Goal: Complete application form

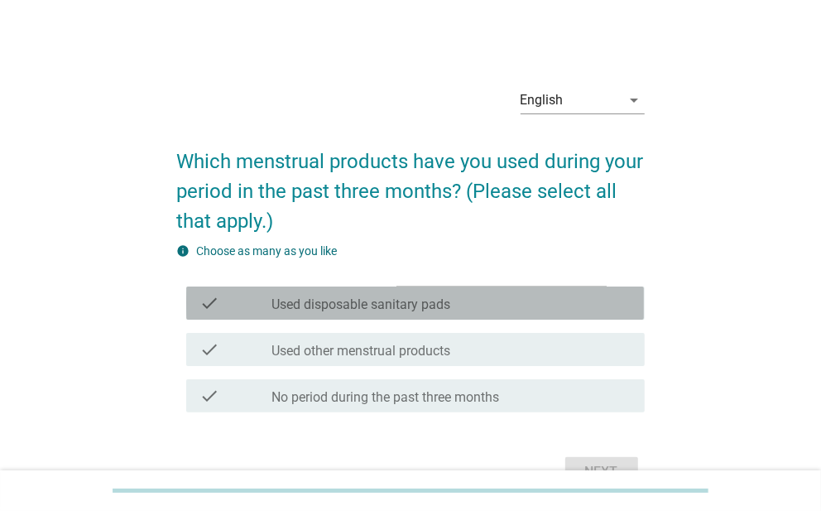
click at [373, 291] on div "check check_box_outline_blank Used disposable sanitary pads" at bounding box center [415, 302] width 458 height 33
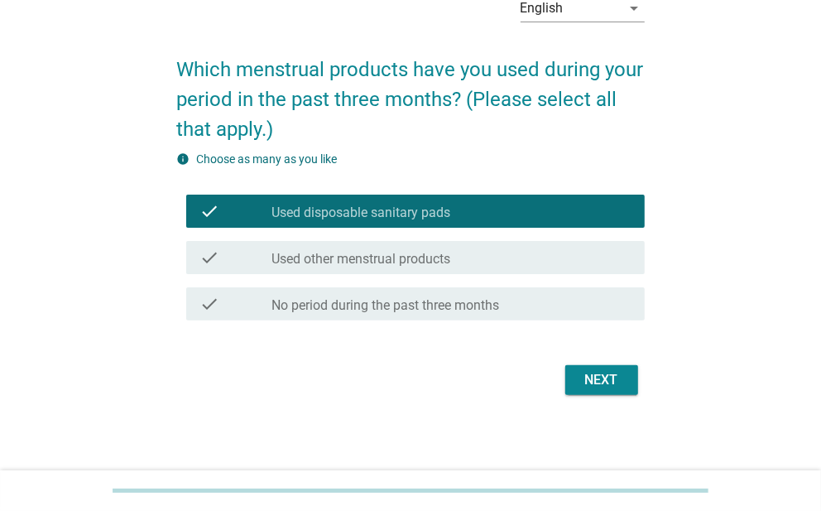
scroll to position [94, 0]
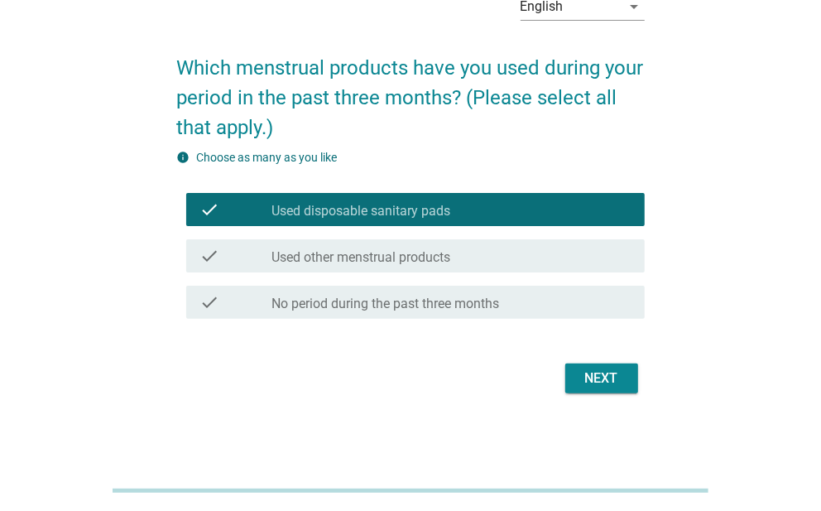
click at [604, 387] on div "Next" at bounding box center [602, 378] width 46 height 20
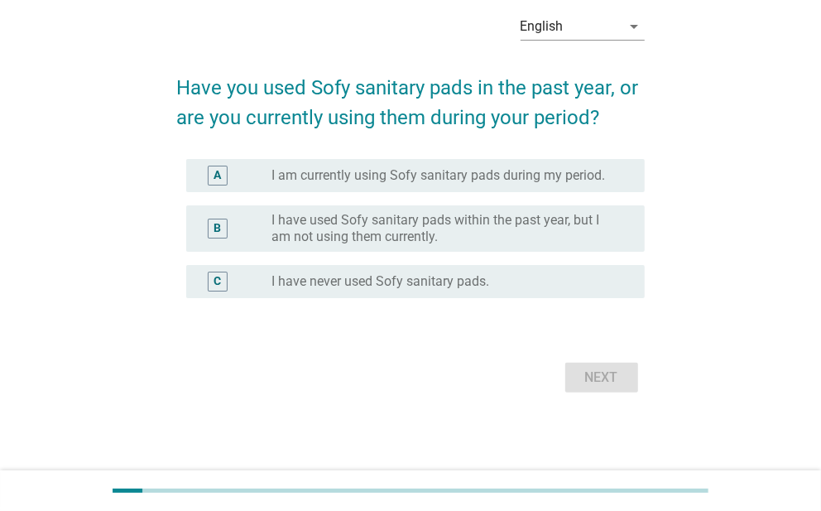
scroll to position [0, 0]
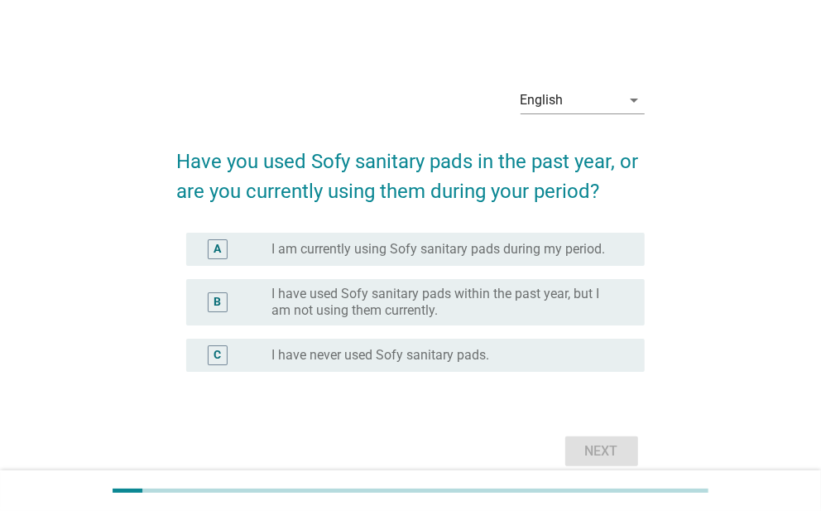
click at [379, 297] on label "I have used Sofy sanitary pads within the past year, but I am not using them cu…" at bounding box center [444, 302] width 346 height 33
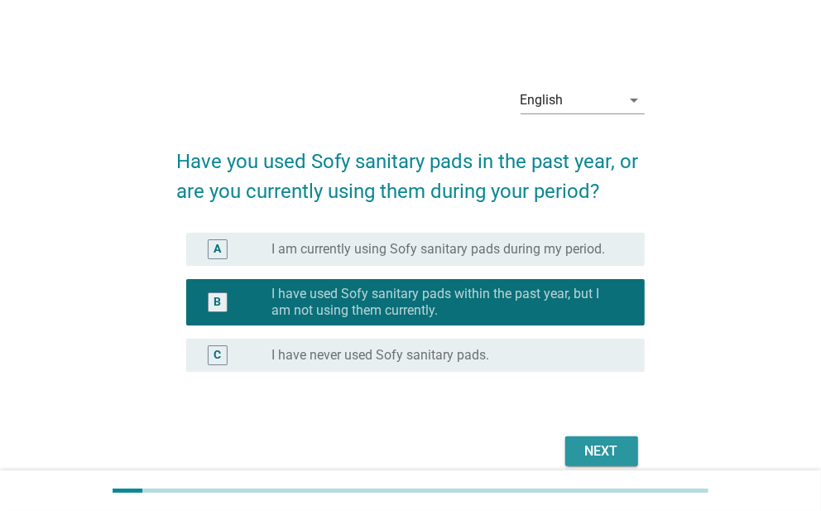
click at [615, 454] on div "Next" at bounding box center [602, 451] width 46 height 20
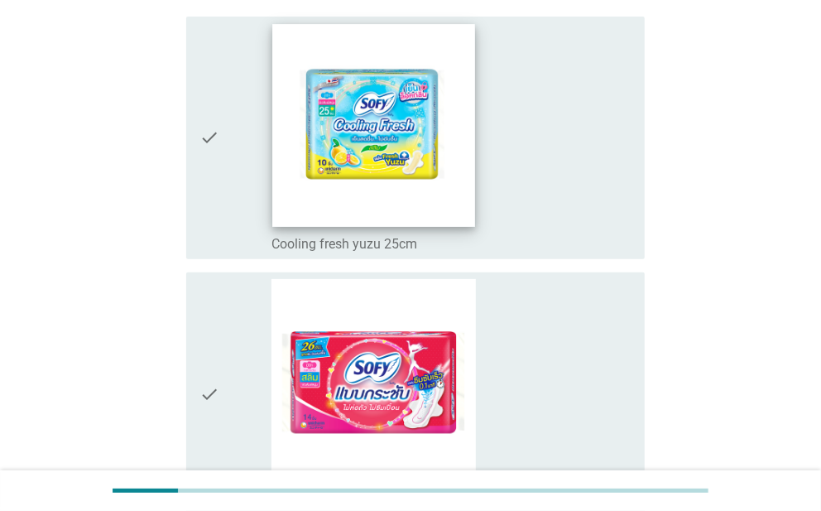
scroll to position [83, 0]
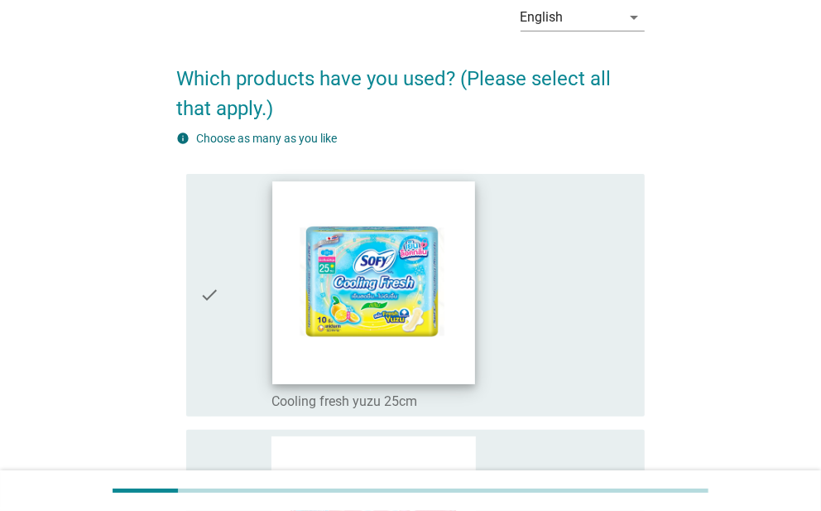
click at [453, 227] on img at bounding box center [373, 282] width 202 height 202
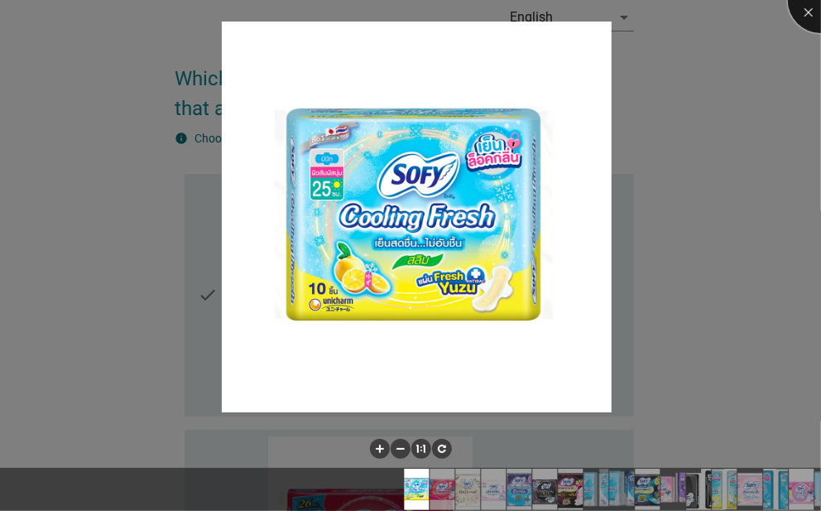
click at [800, 22] on div at bounding box center [821, 0] width 66 height 66
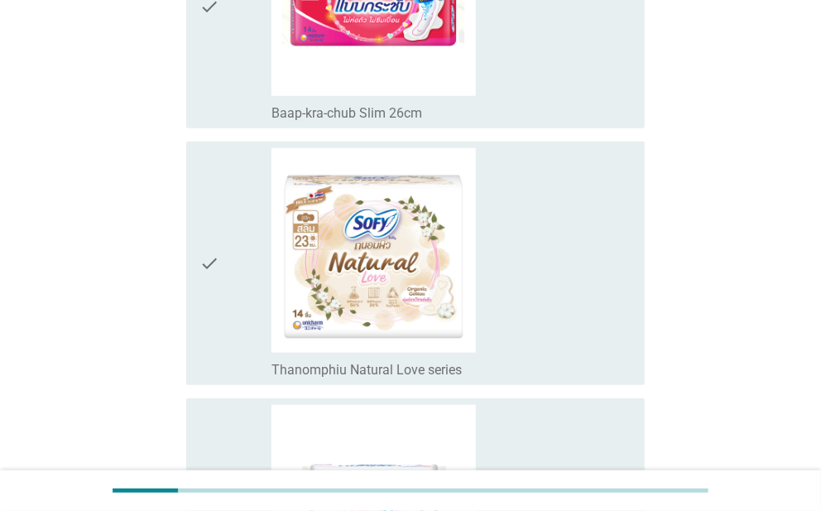
scroll to position [661, 0]
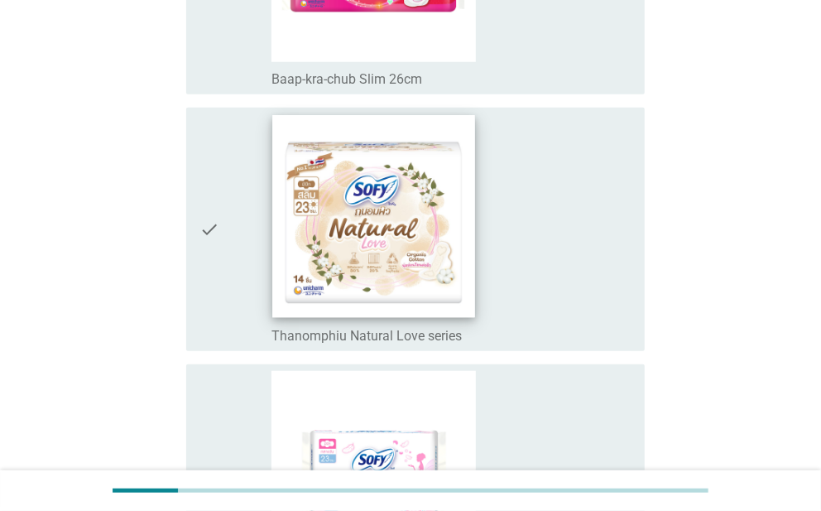
click at [422, 217] on img at bounding box center [373, 216] width 202 height 202
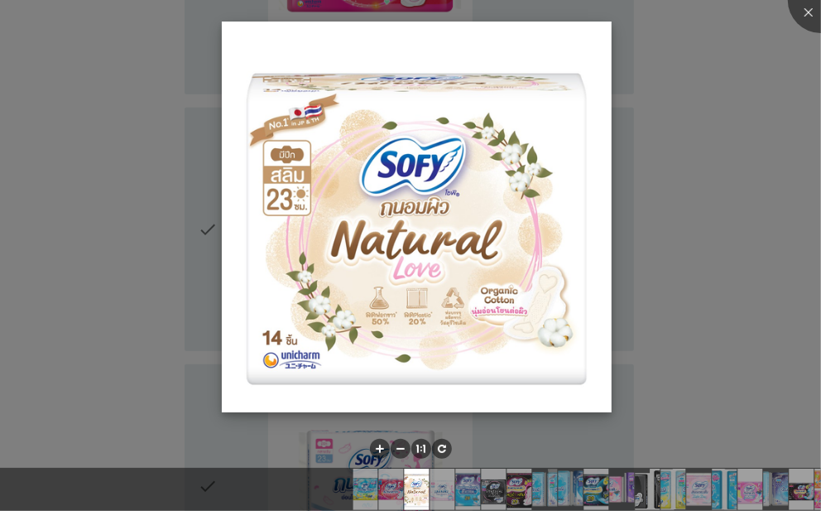
scroll to position [745, 0]
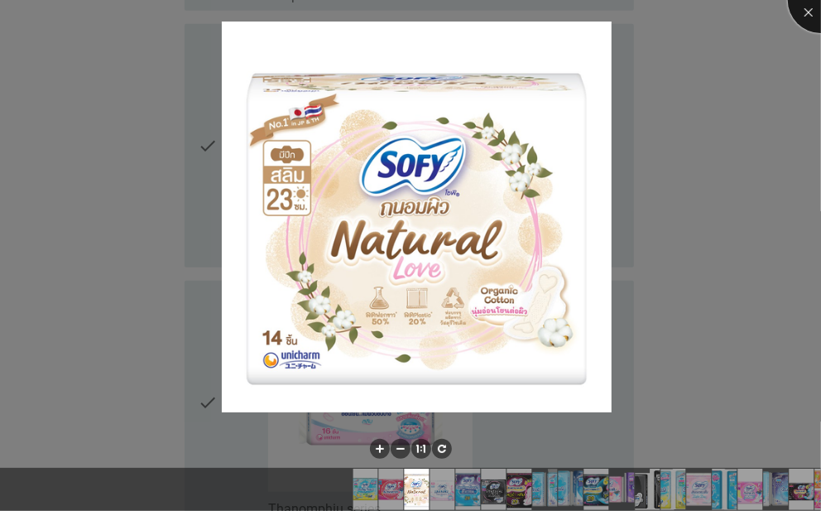
click at [813, 16] on div at bounding box center [821, 0] width 66 height 66
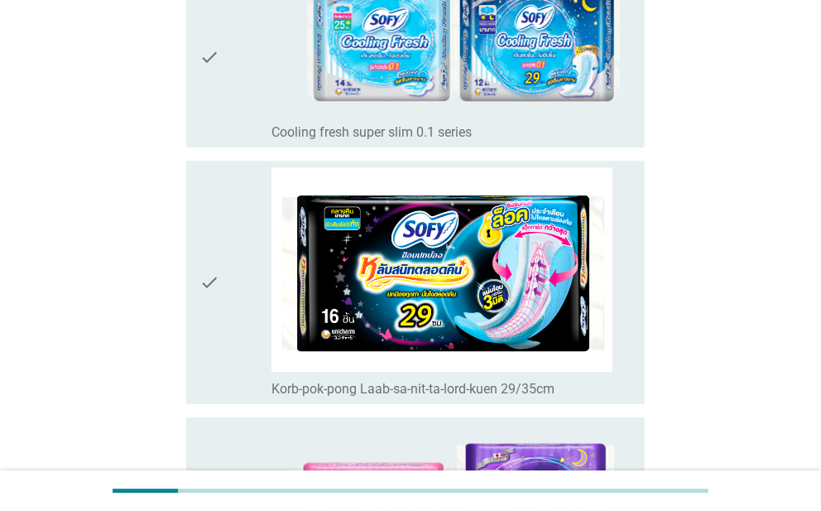
scroll to position [2565, 0]
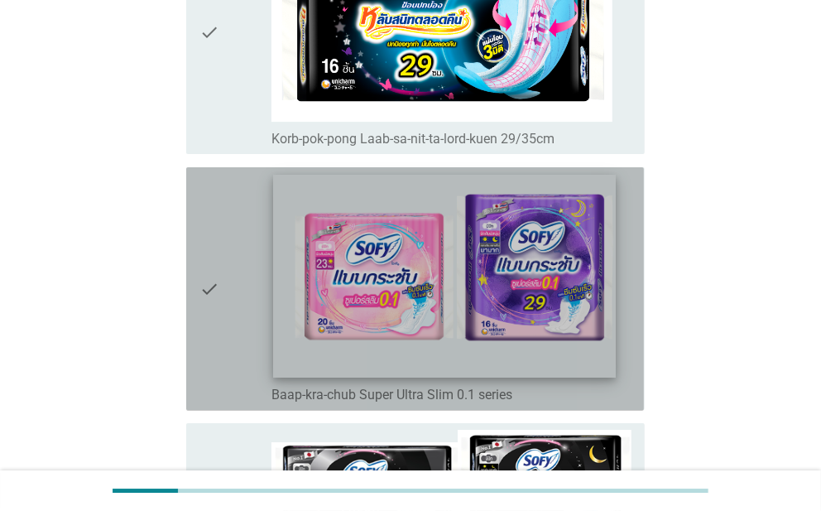
click at [386, 270] on img at bounding box center [444, 276] width 343 height 202
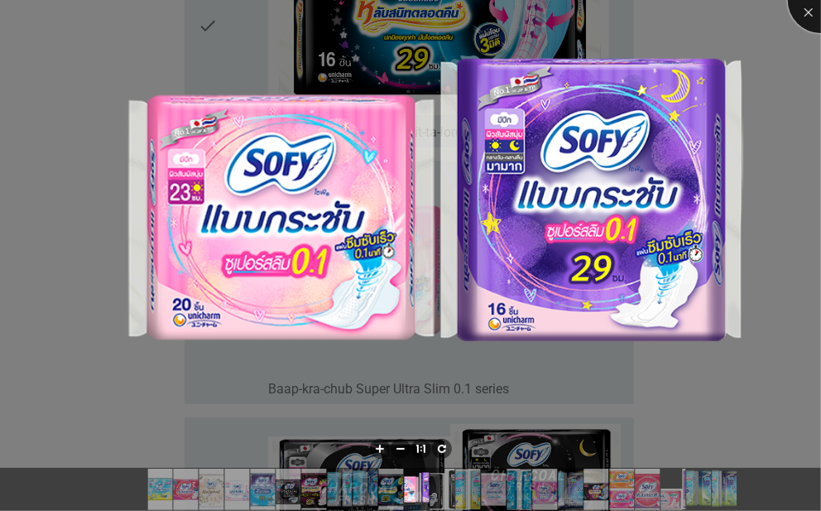
click at [808, 17] on div at bounding box center [821, 0] width 66 height 66
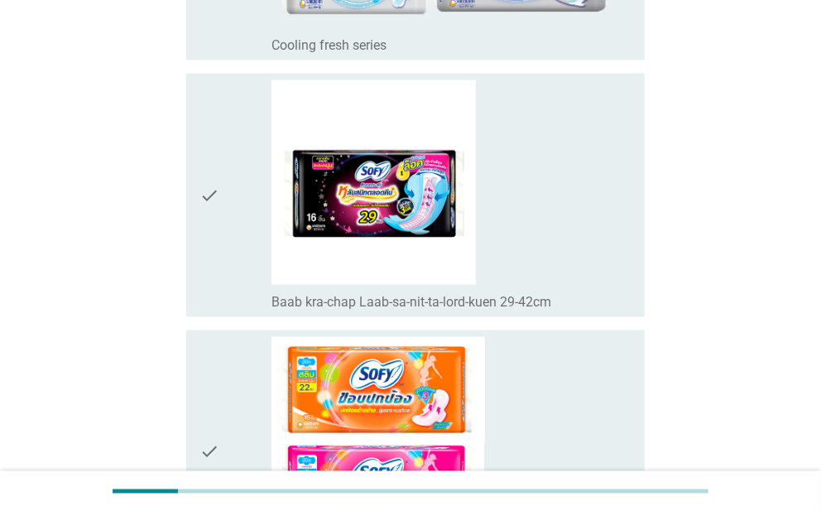
scroll to position [4387, 0]
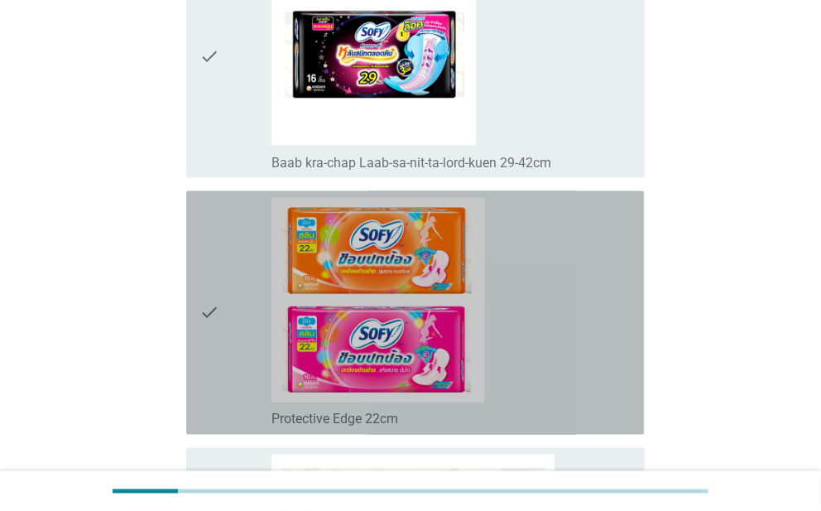
drag, startPoint x: 369, startPoint y: 257, endPoint x: 376, endPoint y: 250, distance: 9.4
click at [371, 256] on img at bounding box center [377, 300] width 213 height 204
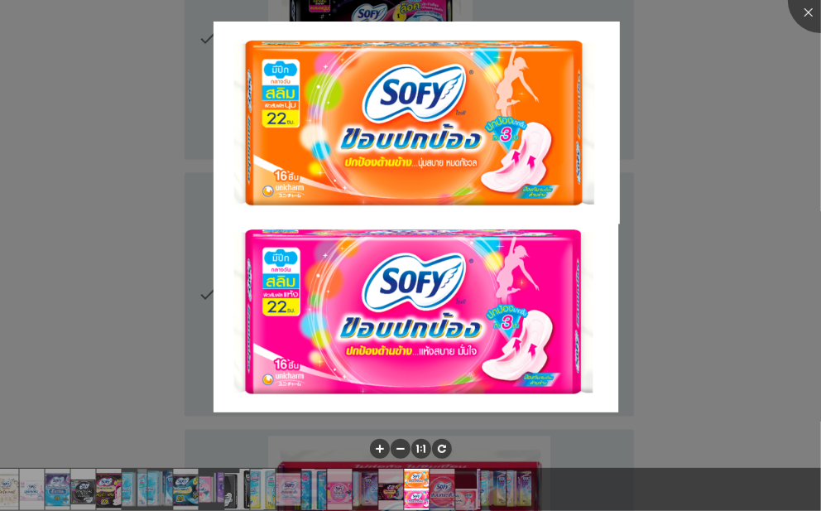
scroll to position [4718, 0]
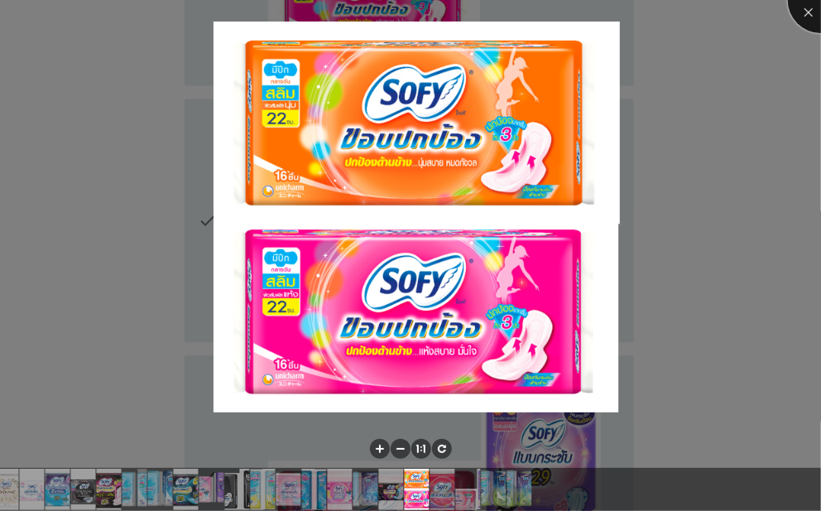
click at [816, 11] on div at bounding box center [821, 0] width 66 height 66
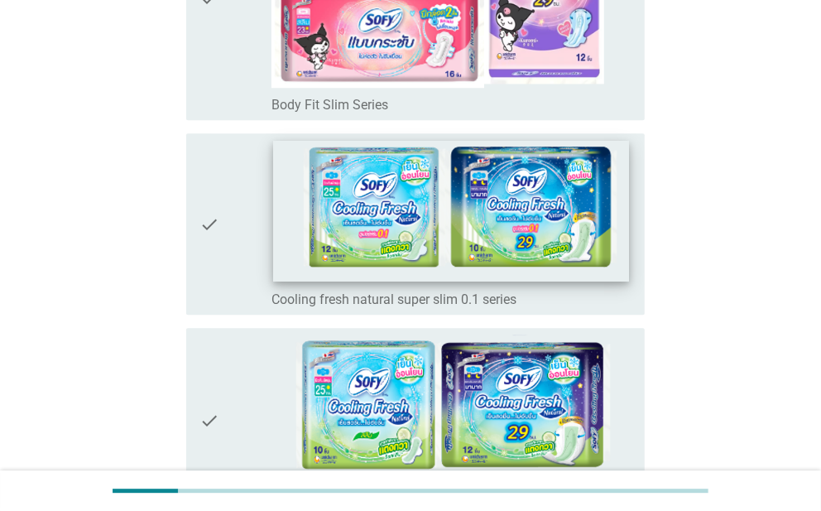
scroll to position [5401, 0]
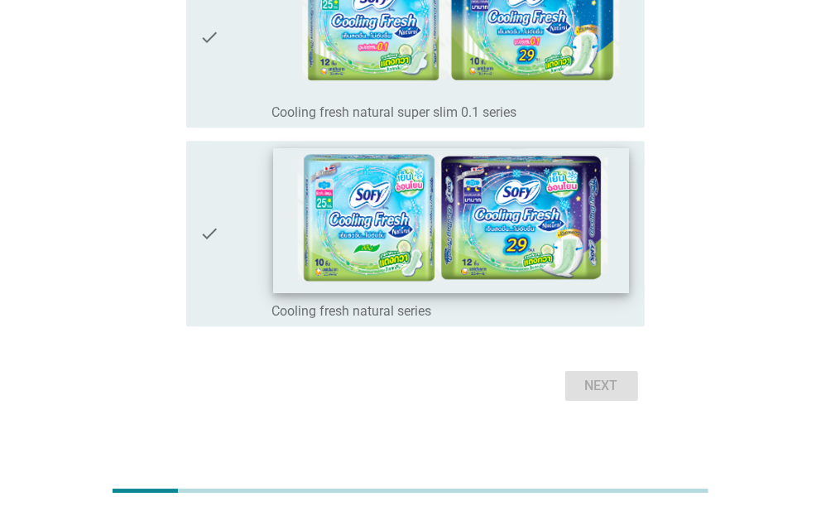
click at [512, 217] on img at bounding box center [451, 220] width 356 height 145
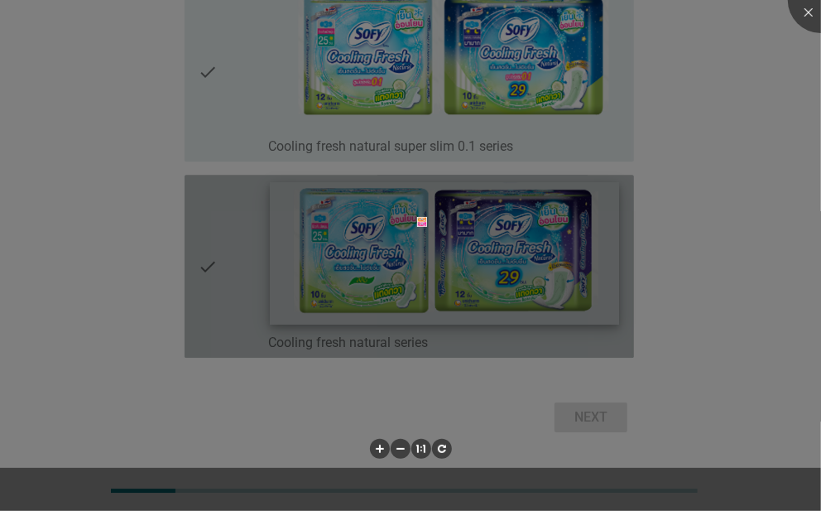
scroll to position [5336, 0]
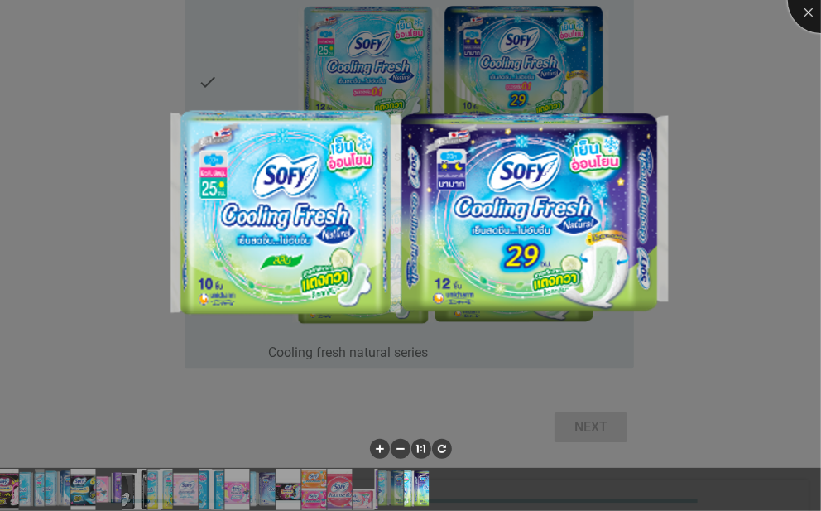
click at [811, 14] on div at bounding box center [821, 0] width 66 height 66
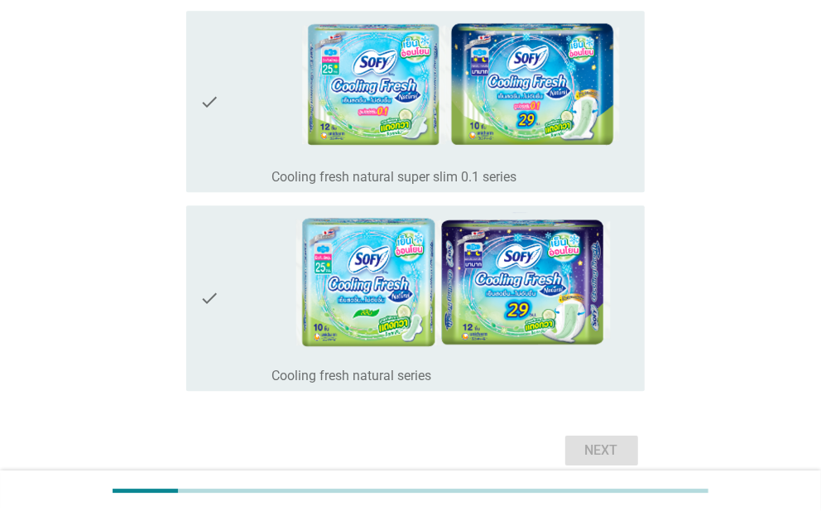
click at [595, 442] on div "Next" at bounding box center [410, 450] width 468 height 40
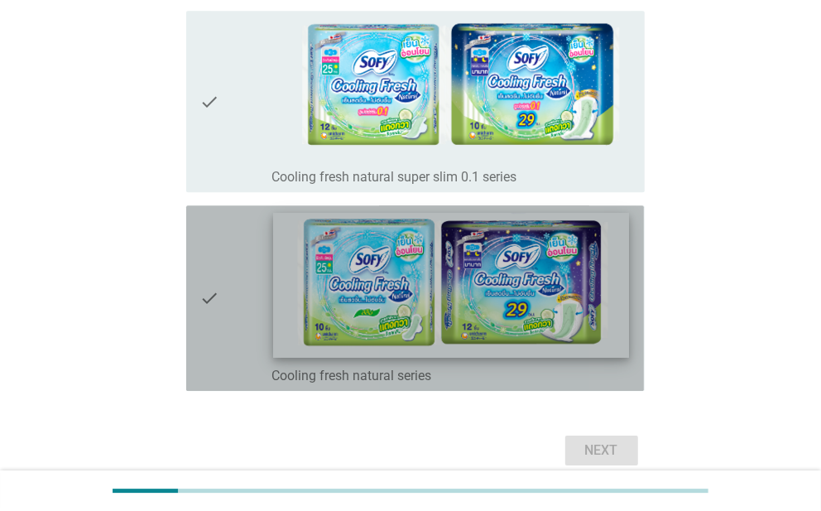
click at [361, 237] on img at bounding box center [451, 285] width 356 height 145
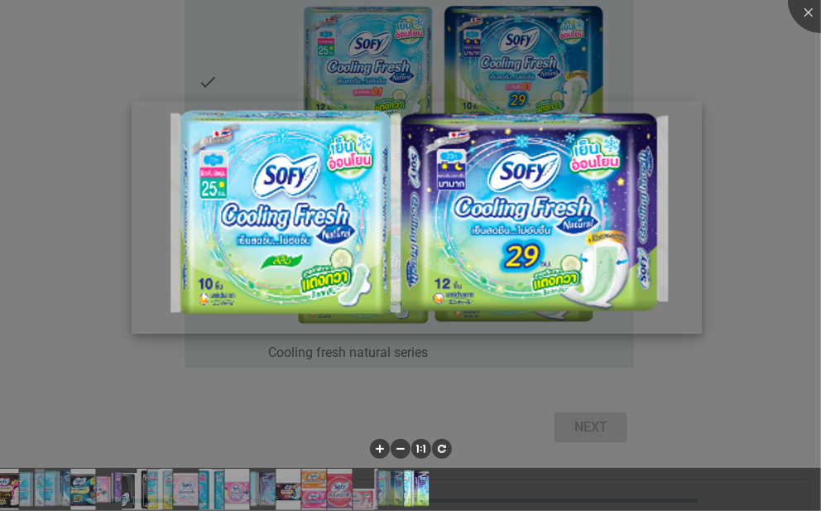
click at [363, 235] on img at bounding box center [417, 217] width 570 height 233
click at [365, 233] on img at bounding box center [417, 217] width 570 height 233
click at [372, 230] on img at bounding box center [417, 217] width 570 height 233
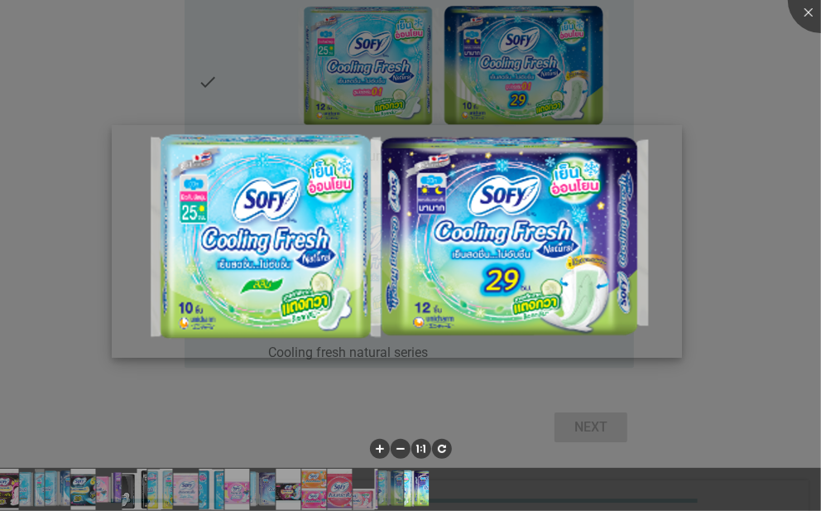
click at [548, 211] on img at bounding box center [397, 241] width 570 height 233
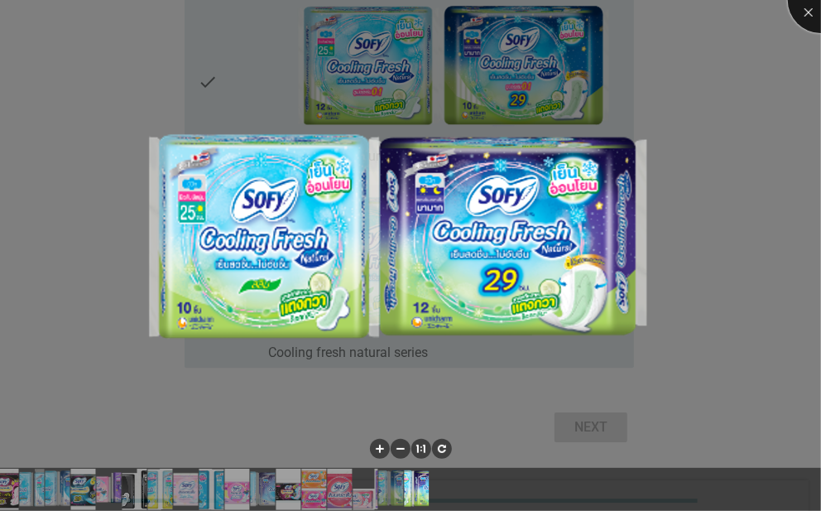
click at [811, 9] on div at bounding box center [821, 0] width 66 height 66
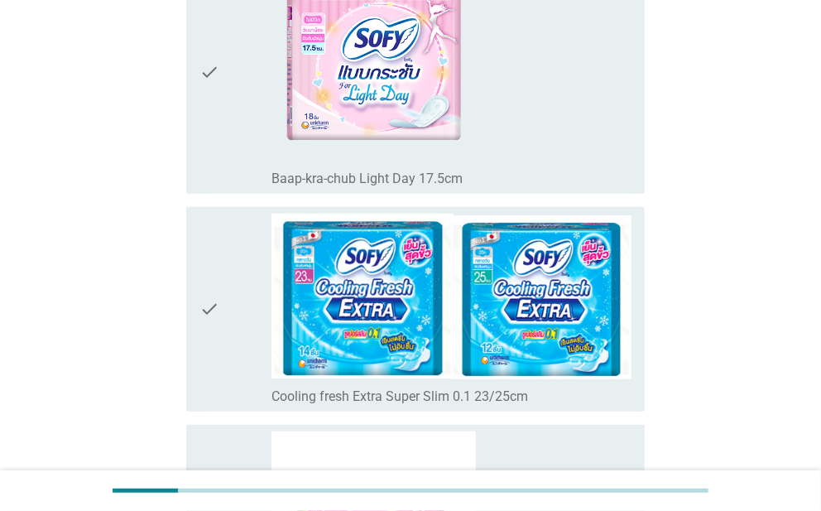
scroll to position [2936, 0]
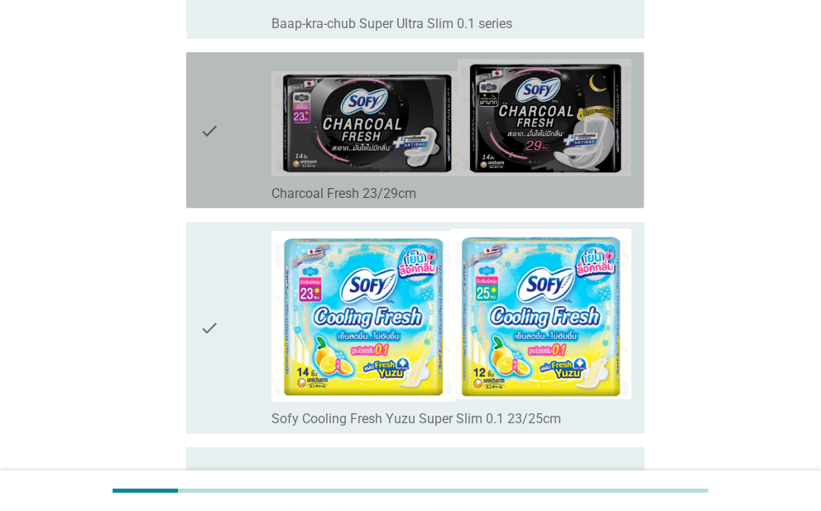
click at [403, 125] on img at bounding box center [450, 117] width 359 height 117
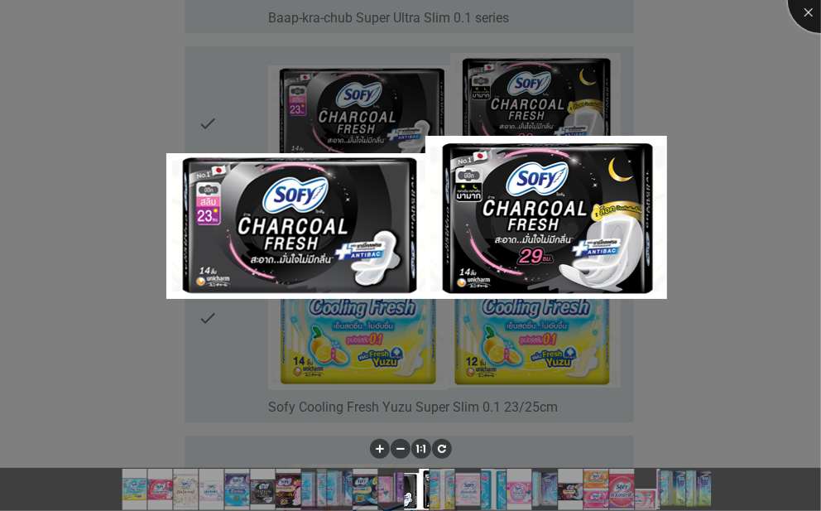
click at [810, 9] on div at bounding box center [821, 0] width 66 height 66
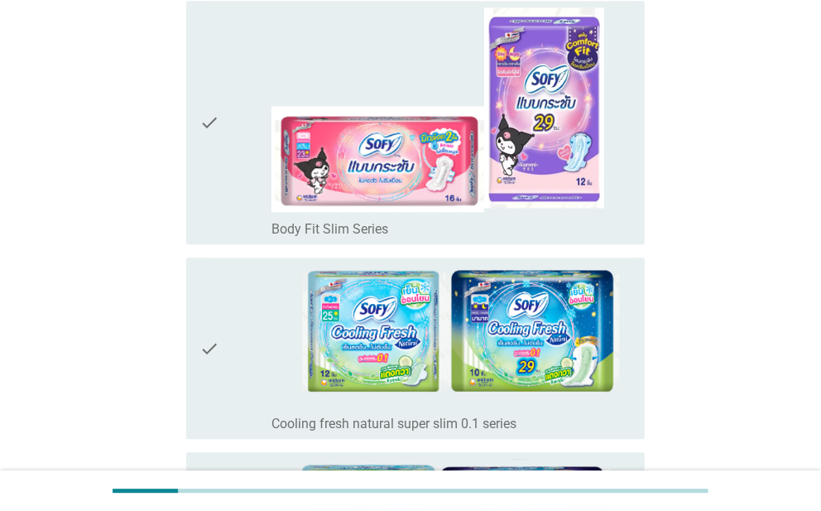
scroll to position [5401, 0]
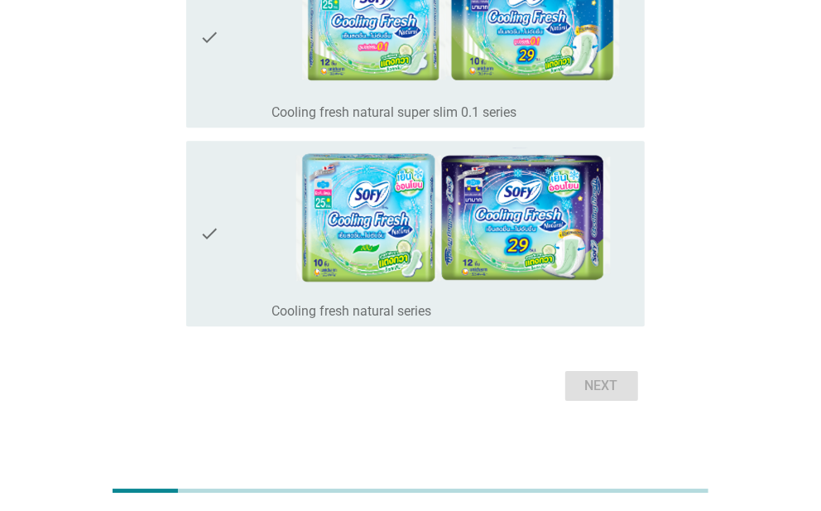
click at [590, 372] on div "Next" at bounding box center [410, 386] width 468 height 40
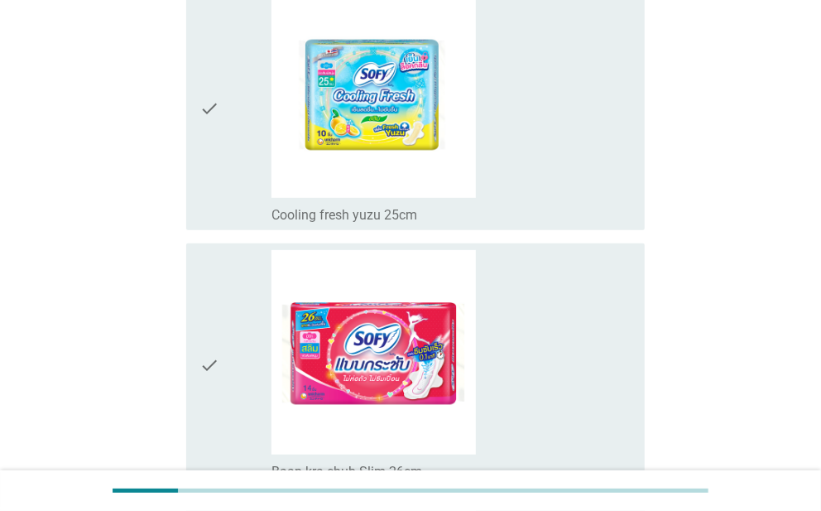
scroll to position [0, 0]
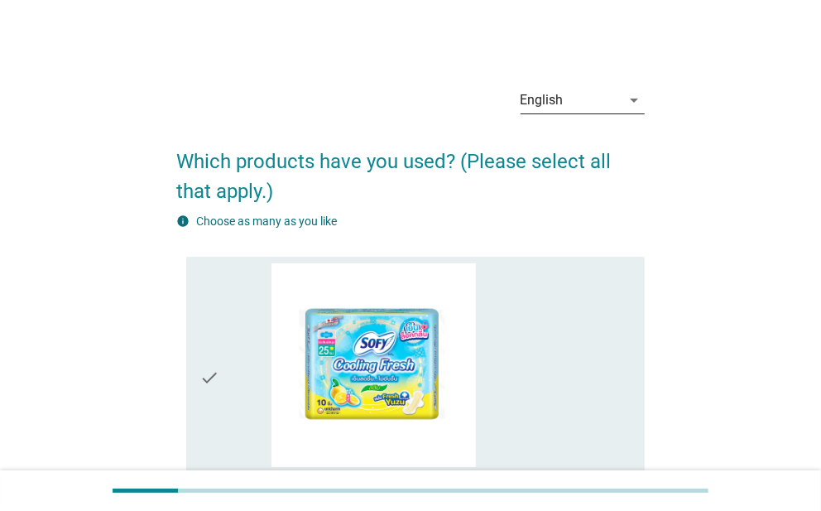
click at [581, 106] on div "English" at bounding box center [571, 100] width 101 height 26
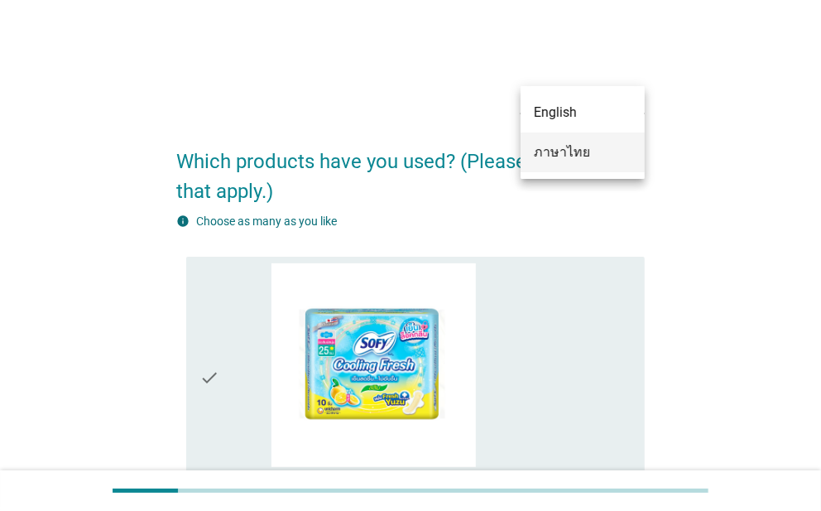
click at [582, 157] on div "ภาษาไทย" at bounding box center [583, 152] width 98 height 20
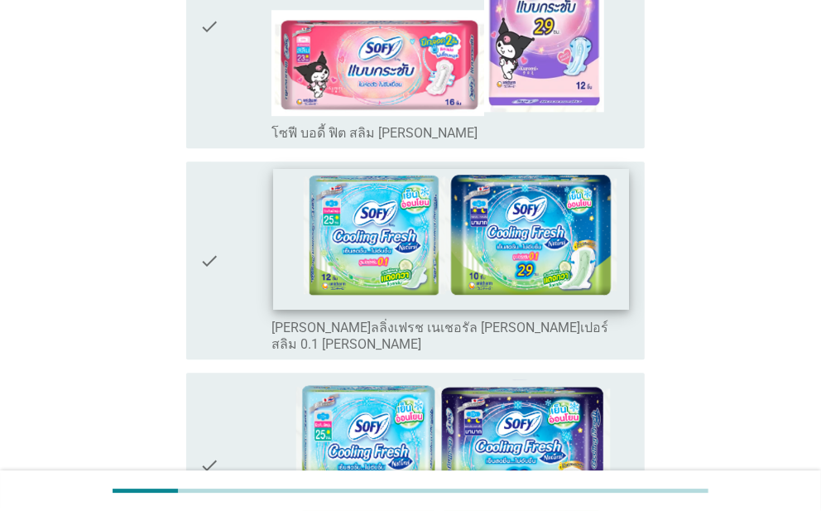
scroll to position [5370, 0]
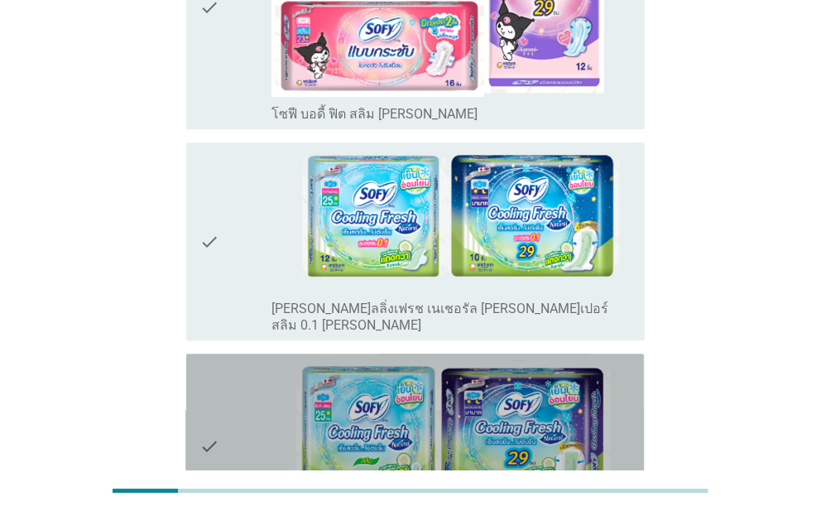
click at [407, 360] on img at bounding box center [450, 433] width 359 height 147
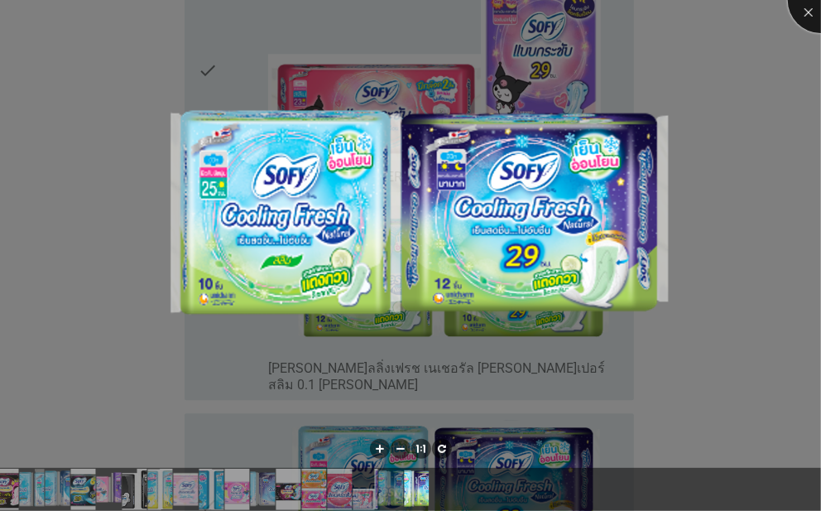
click at [814, 9] on div at bounding box center [821, 0] width 66 height 66
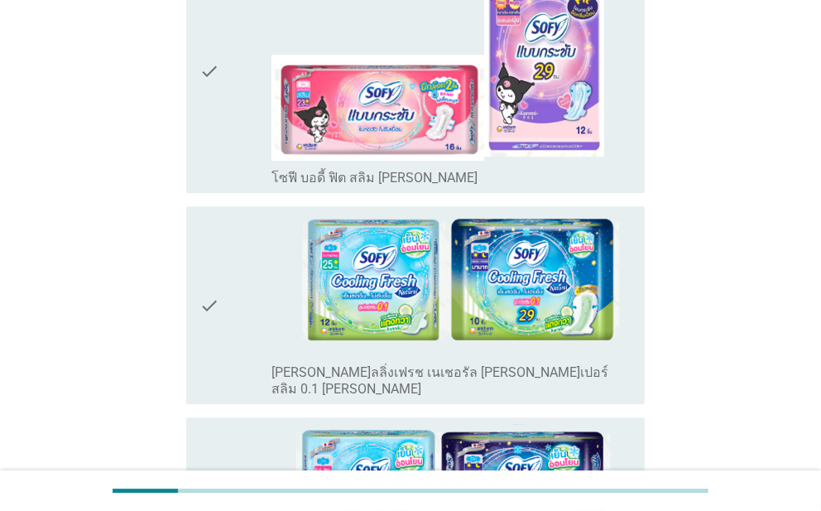
click at [212, 213] on icon "check" at bounding box center [209, 305] width 20 height 185
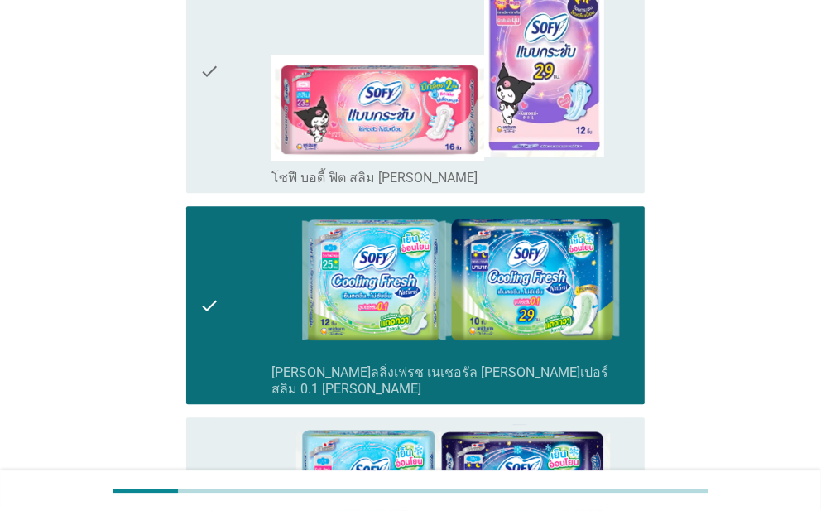
click at [192, 417] on div "check check_box_outline_blank [PERSON_NAME]ลลิ่งเฟรช เนเชอรัล [PERSON_NAME]" at bounding box center [415, 509] width 458 height 185
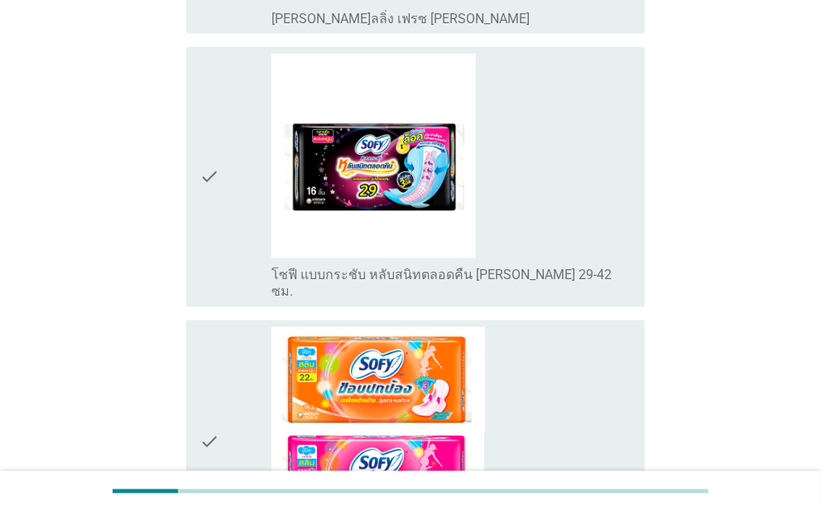
scroll to position [4396, 0]
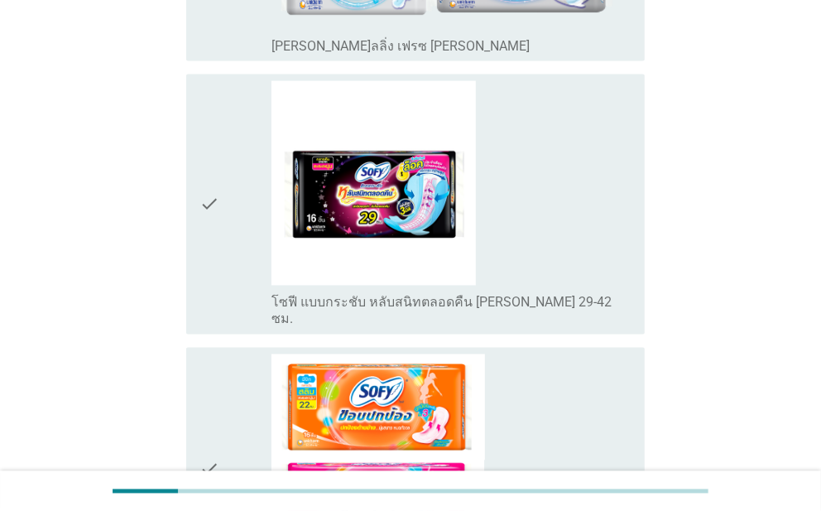
click at [217, 354] on icon "check" at bounding box center [209, 469] width 20 height 230
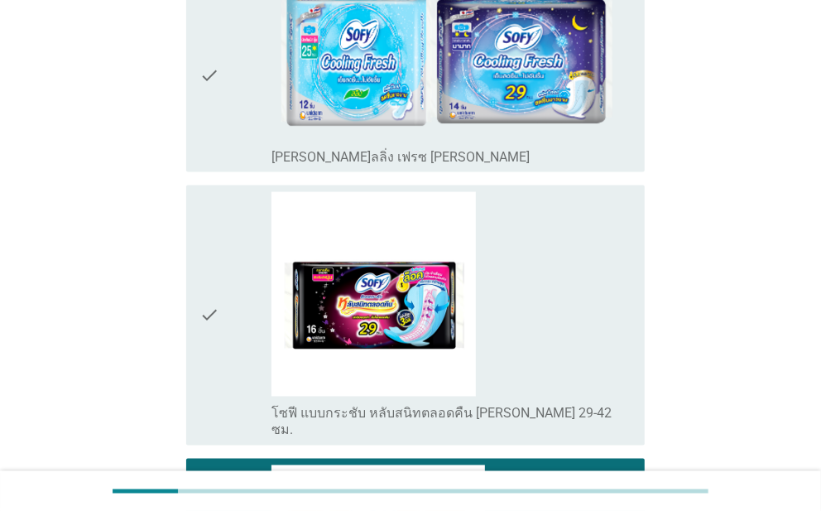
scroll to position [4148, 0]
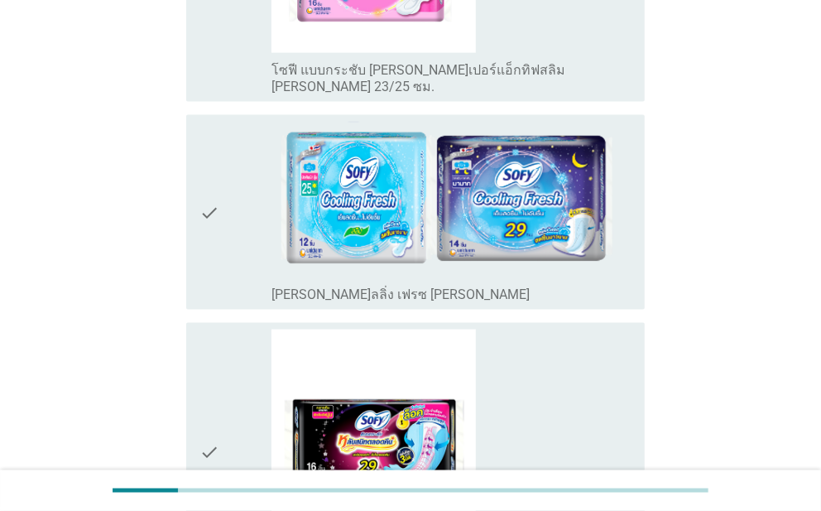
click at [208, 329] on icon "check" at bounding box center [209, 452] width 20 height 247
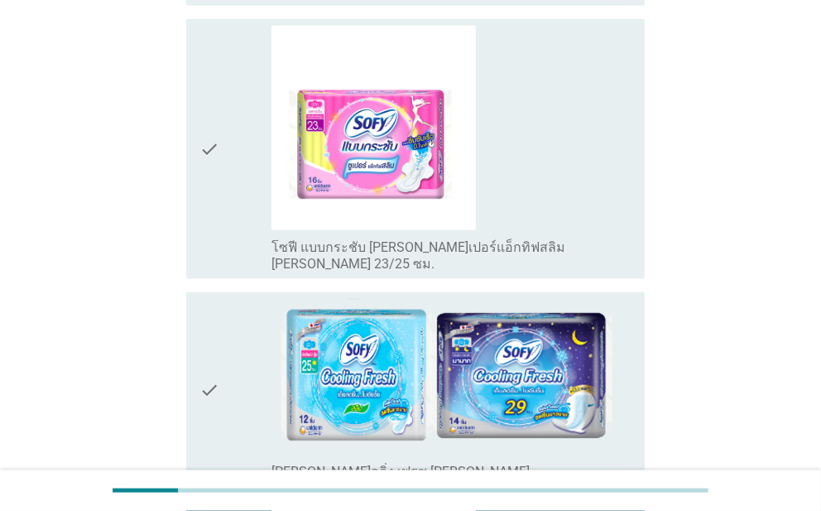
scroll to position [3899, 0]
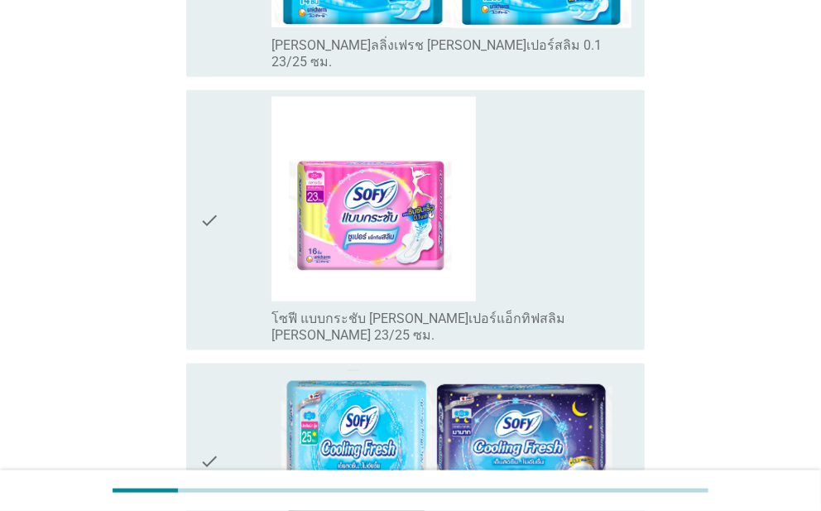
click at [211, 370] on icon "check" at bounding box center [209, 460] width 20 height 181
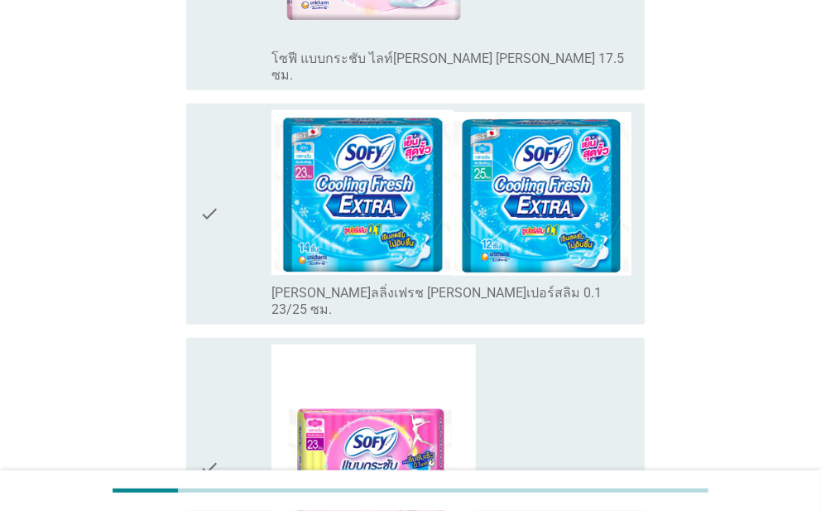
scroll to position [3651, 0]
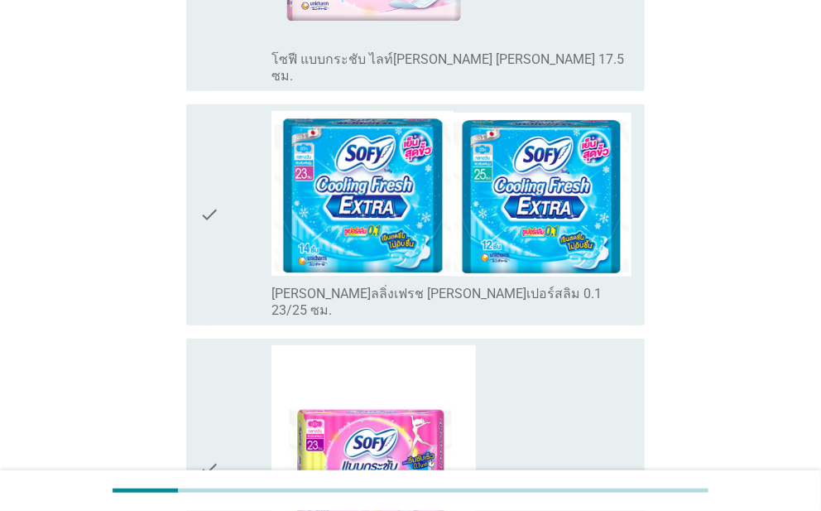
click at [219, 345] on div "check" at bounding box center [235, 468] width 72 height 247
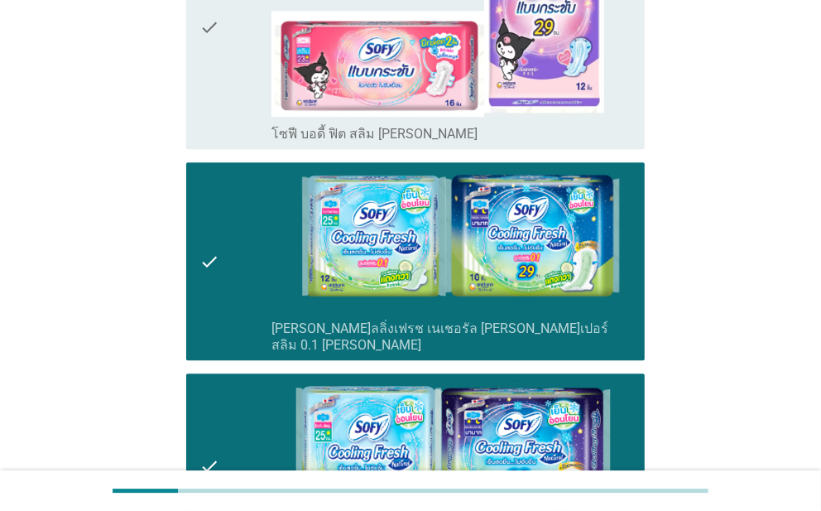
scroll to position [5370, 0]
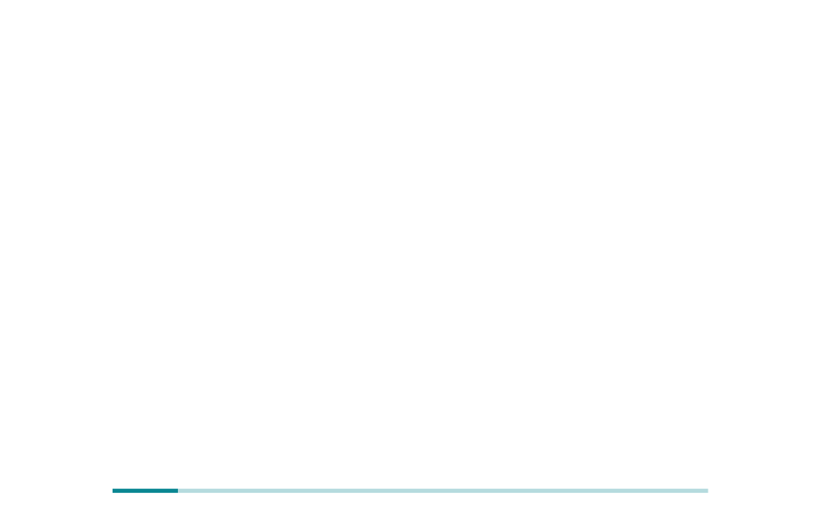
scroll to position [0, 0]
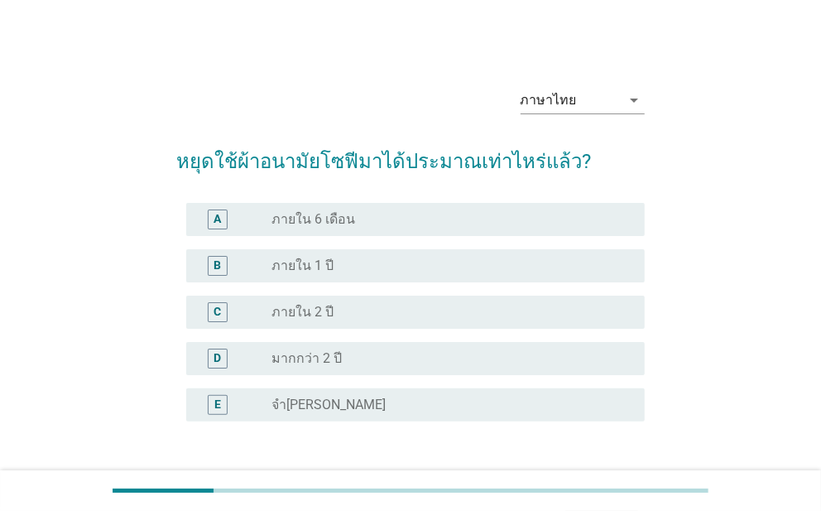
click at [425, 256] on div "radio_button_unchecked ภายใน 1 ปี" at bounding box center [450, 266] width 359 height 20
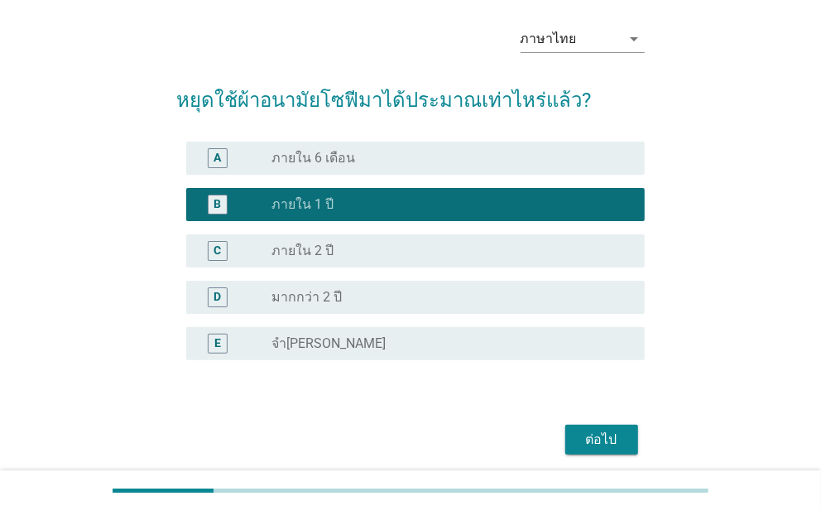
scroll to position [122, 0]
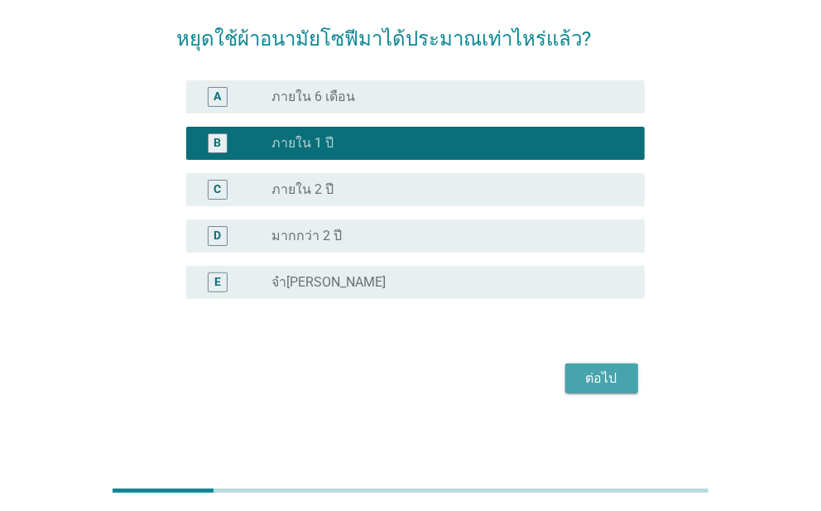
click at [595, 371] on div "ต่อไป" at bounding box center [602, 378] width 46 height 20
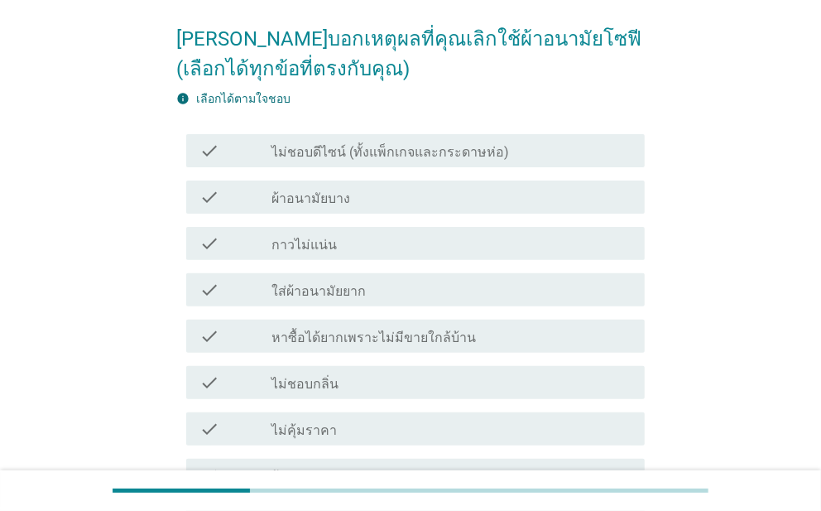
scroll to position [0, 0]
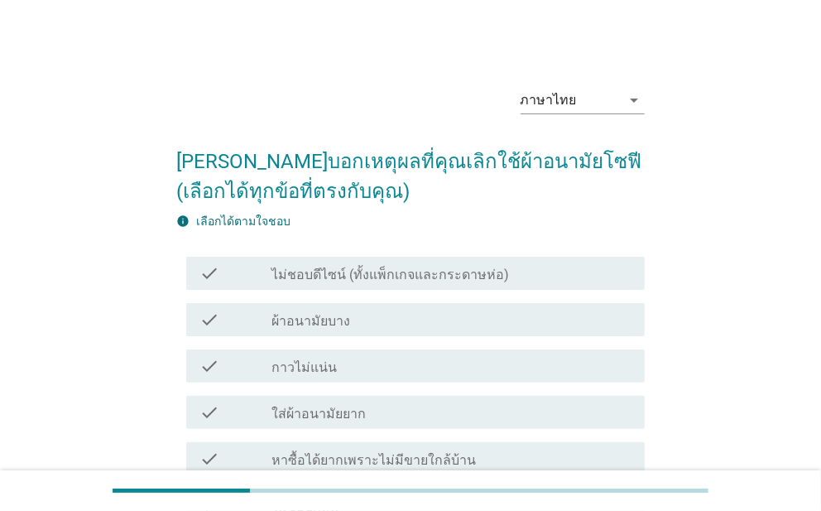
click at [365, 315] on div "check_box_outline_blank ผ้าอนามัยบาง" at bounding box center [450, 320] width 359 height 20
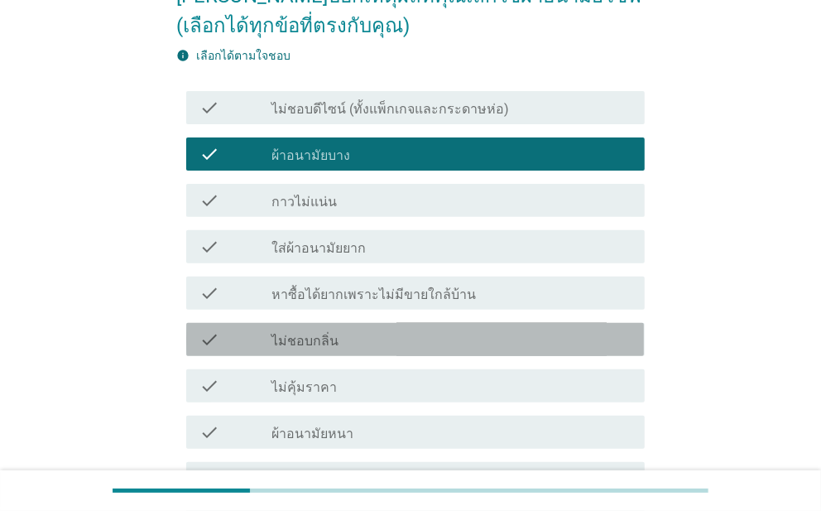
click at [385, 323] on div "check check_box_outline_blank ไม่ชอบกลิ่น" at bounding box center [415, 339] width 458 height 33
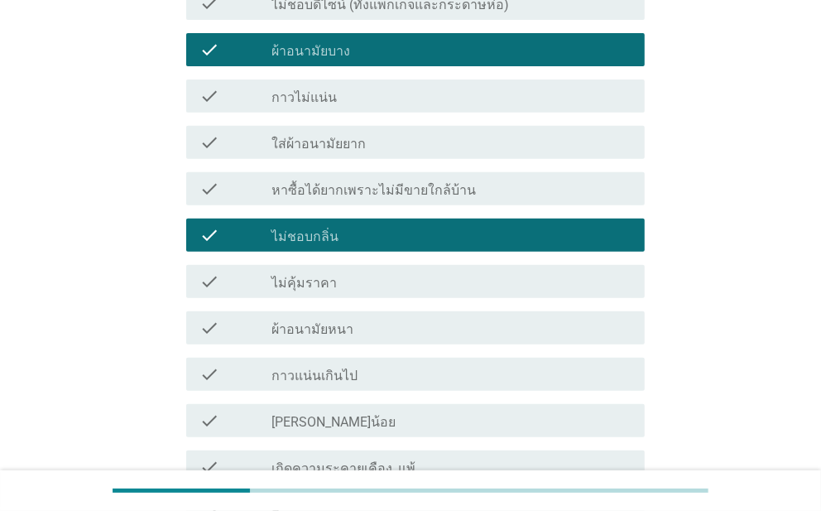
scroll to position [481, 0]
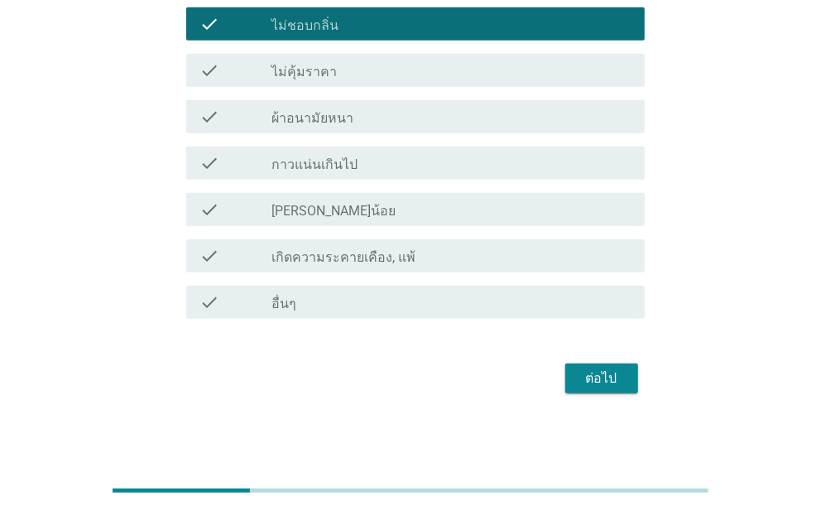
click at [615, 378] on div "ต่อไป" at bounding box center [602, 378] width 46 height 20
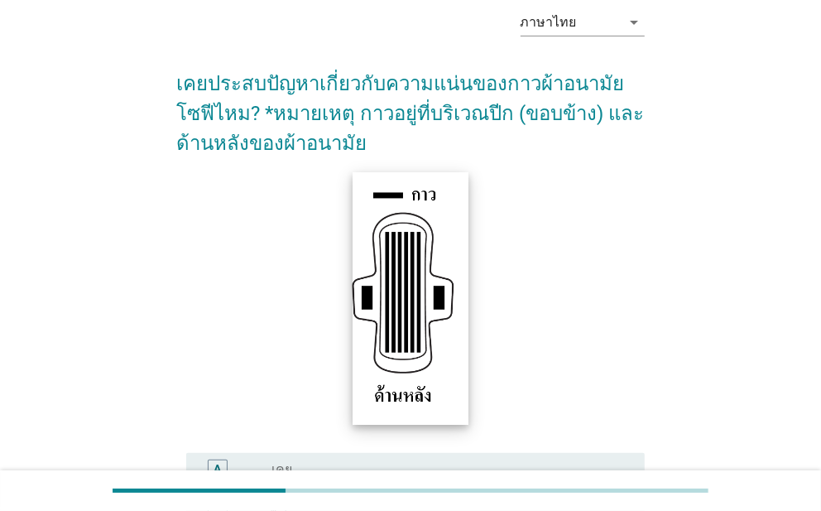
scroll to position [312, 0]
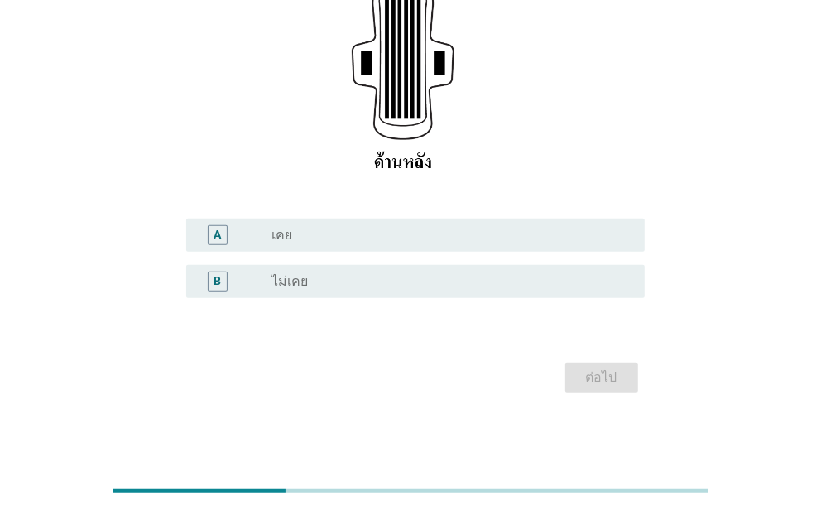
click at [349, 232] on div "radio_button_unchecked เคย" at bounding box center [444, 235] width 346 height 17
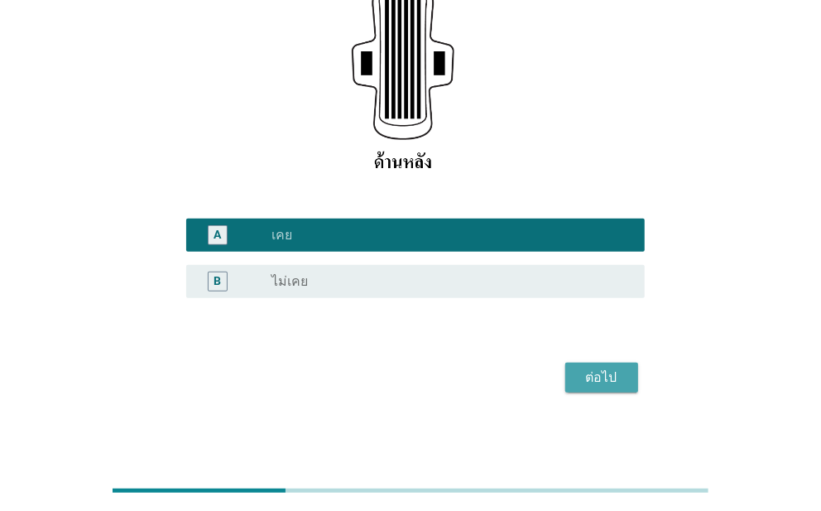
click at [603, 383] on div "ต่อไป" at bounding box center [602, 377] width 46 height 20
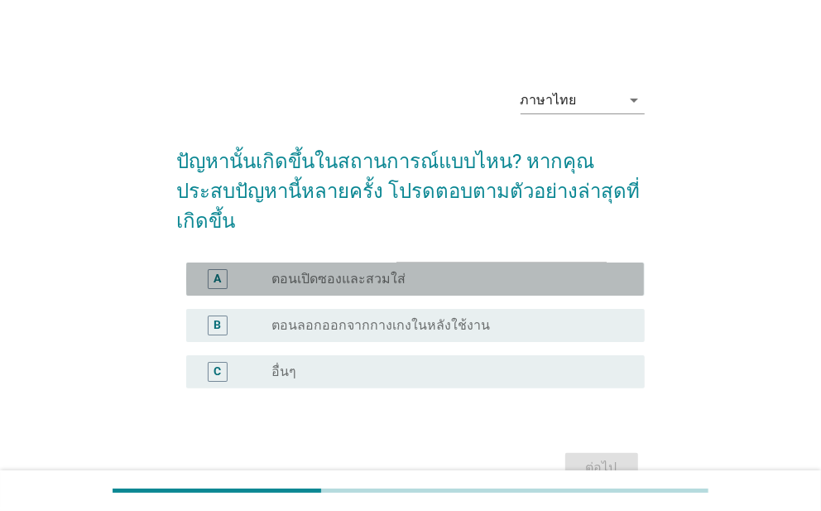
click at [480, 262] on div "A radio_button_unchecked ตอนเปิดซองและสวมใส่" at bounding box center [415, 278] width 458 height 33
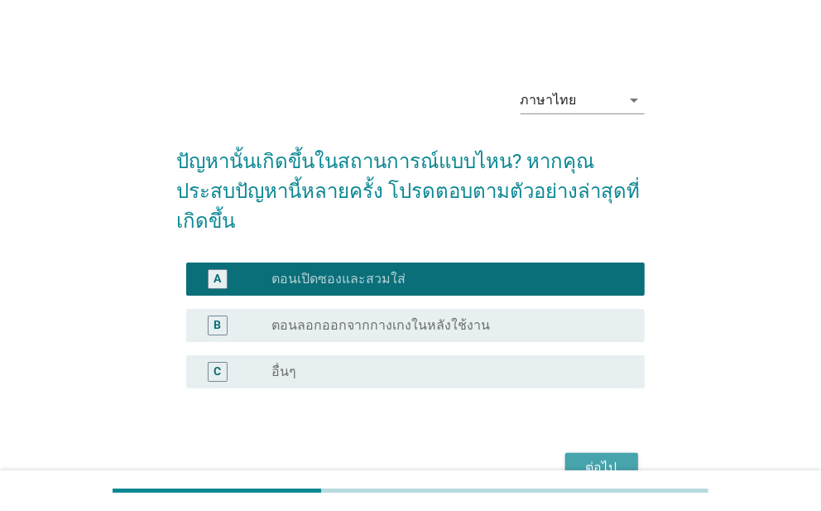
click at [600, 458] on div "ต่อไป" at bounding box center [602, 468] width 46 height 20
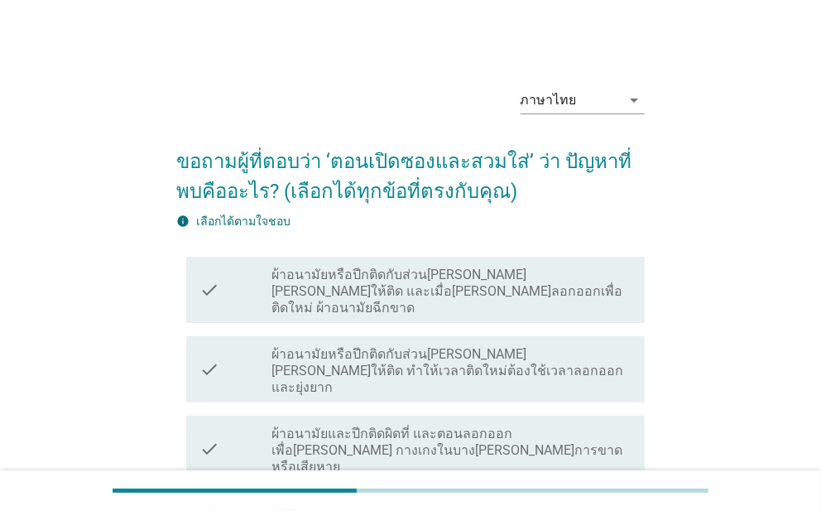
click at [406, 304] on div "check check_box_outline_blank ผ้าอนามัยหรือปีกติดกับส่วน[PERSON_NAME][PERSON_NA…" at bounding box center [415, 290] width 458 height 66
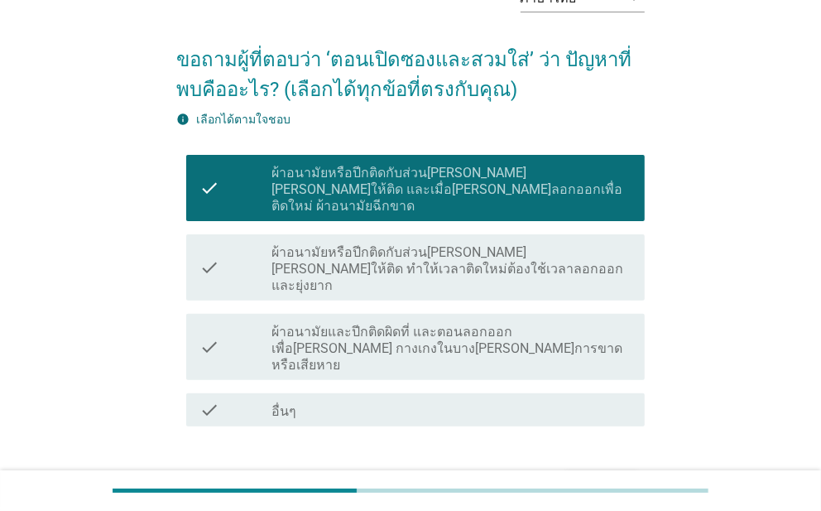
scroll to position [160, 0]
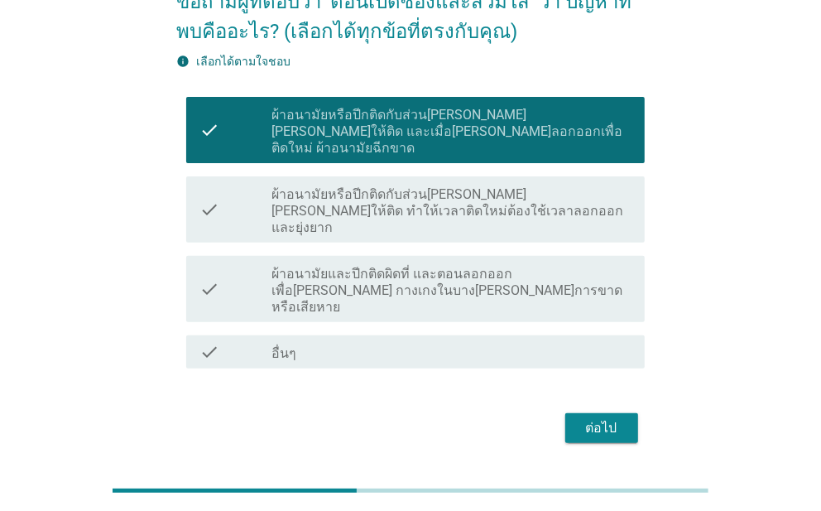
click at [612, 418] on div "ต่อไป" at bounding box center [602, 428] width 46 height 20
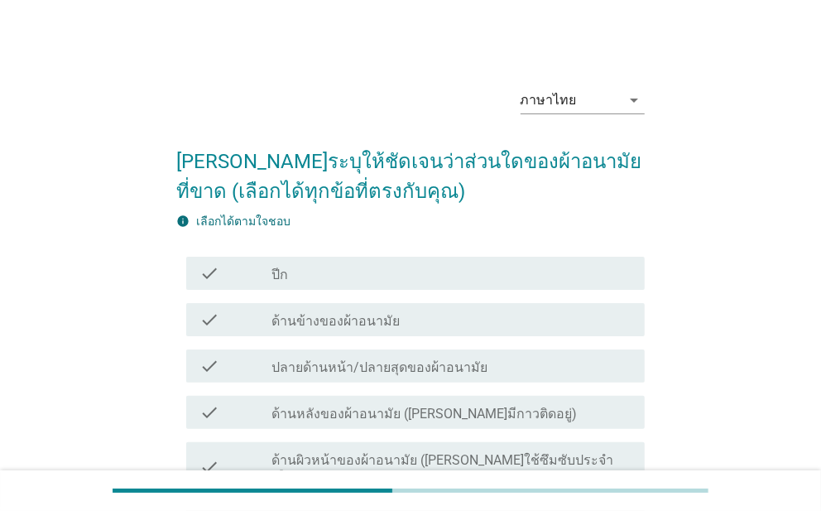
click at [464, 339] on div "check check_box_outline_blank ด้านข้างของผ้าอนามัย" at bounding box center [410, 319] width 468 height 46
click at [471, 320] on div "check_box_outline_blank ด้านข้างของผ้าอนามัย" at bounding box center [450, 320] width 359 height 20
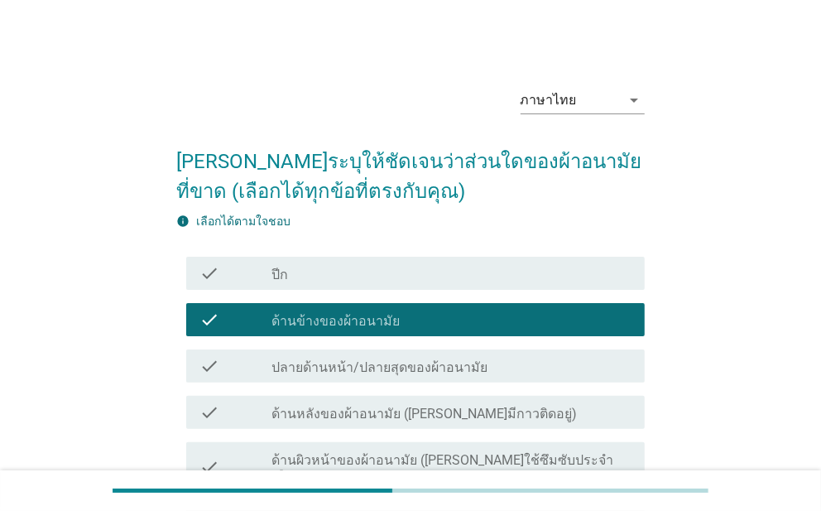
scroll to position [83, 0]
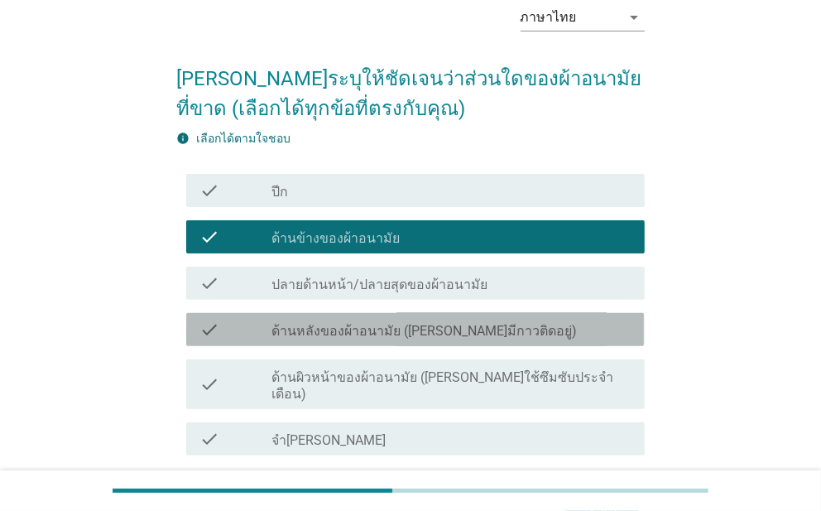
click at [478, 323] on label "ด้านหลังของผ้าอนามัย ([PERSON_NAME]มีกาวติดอยู่)" at bounding box center [423, 331] width 305 height 17
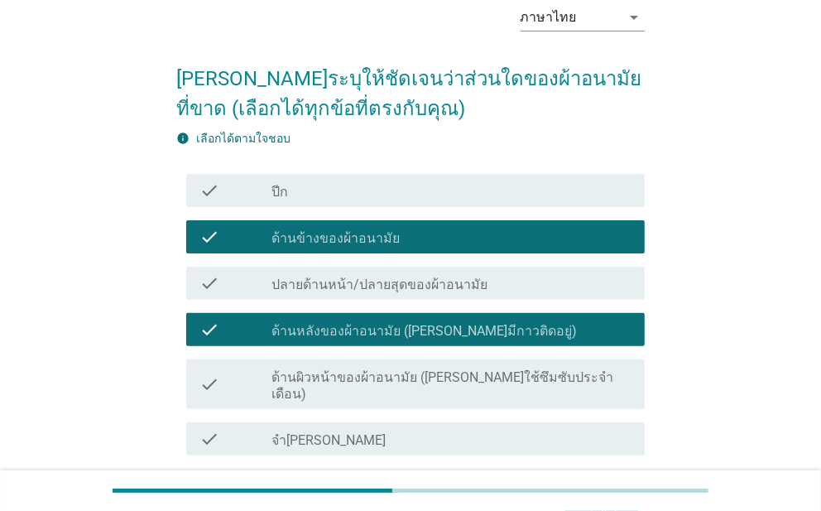
scroll to position [203, 0]
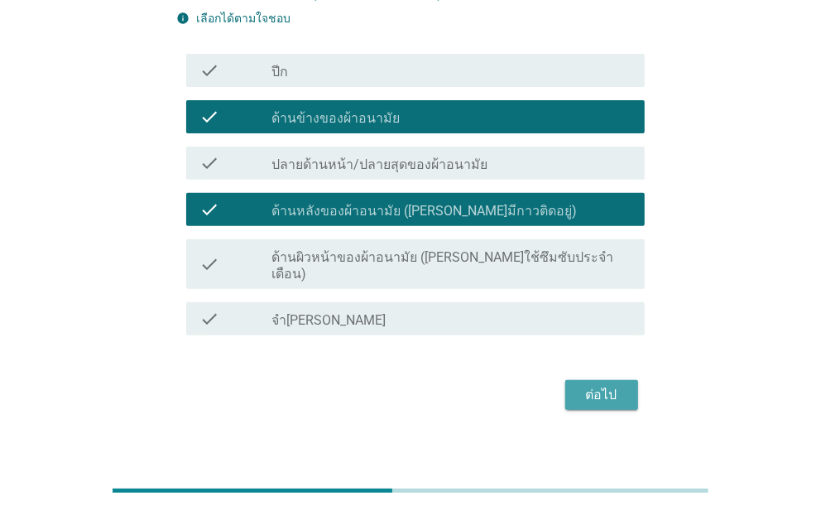
click at [593, 385] on div "ต่อไป" at bounding box center [602, 395] width 46 height 20
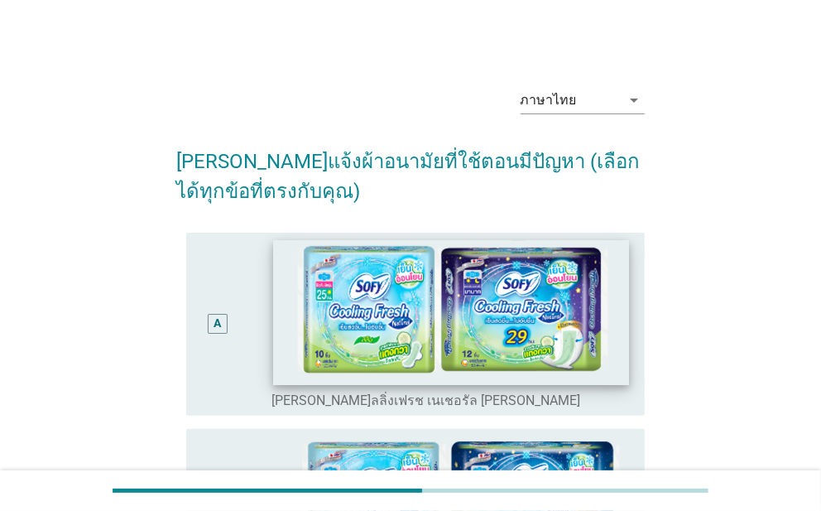
click at [304, 322] on img at bounding box center [451, 311] width 356 height 145
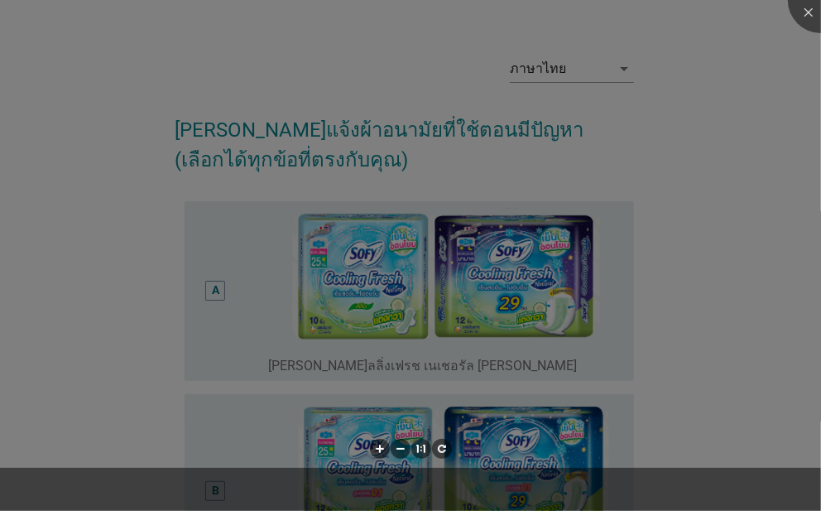
scroll to position [83, 0]
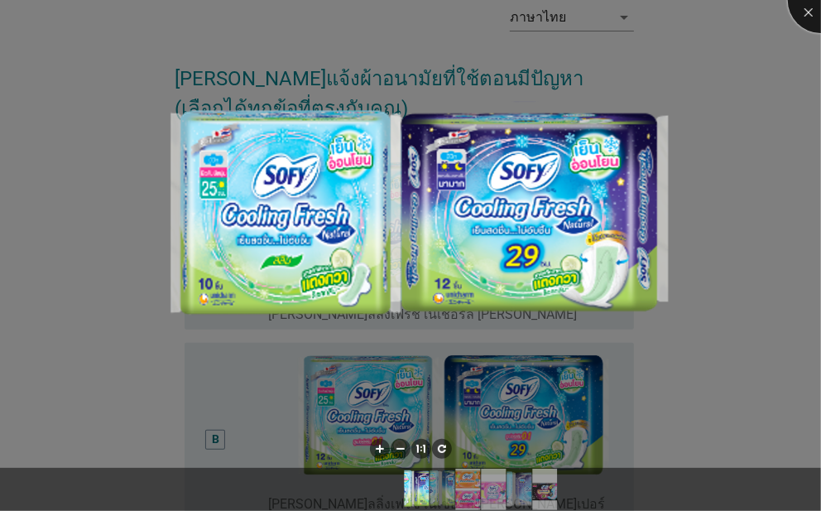
click at [813, 17] on div at bounding box center [821, 0] width 66 height 66
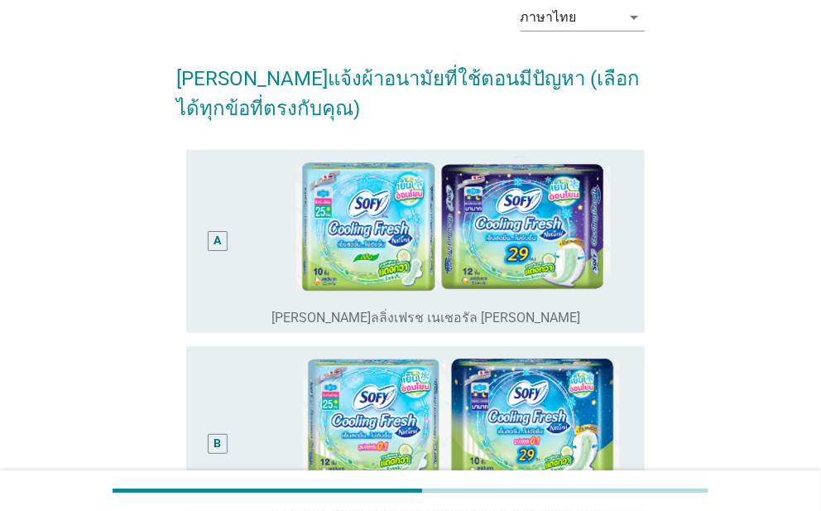
click at [214, 251] on div "A" at bounding box center [217, 241] width 36 height 170
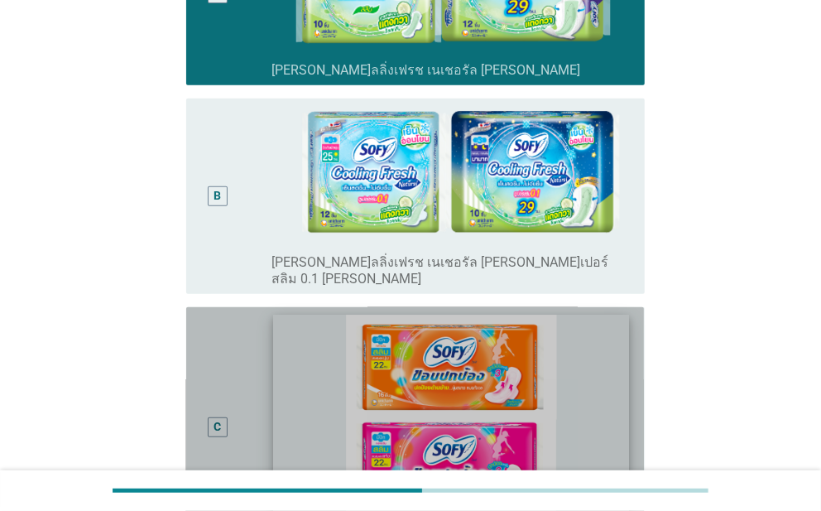
click at [271, 378] on div "radio_button_unchecked โซฟี ขอบ[PERSON_NAME] 22 ซม." at bounding box center [450, 428] width 359 height 228
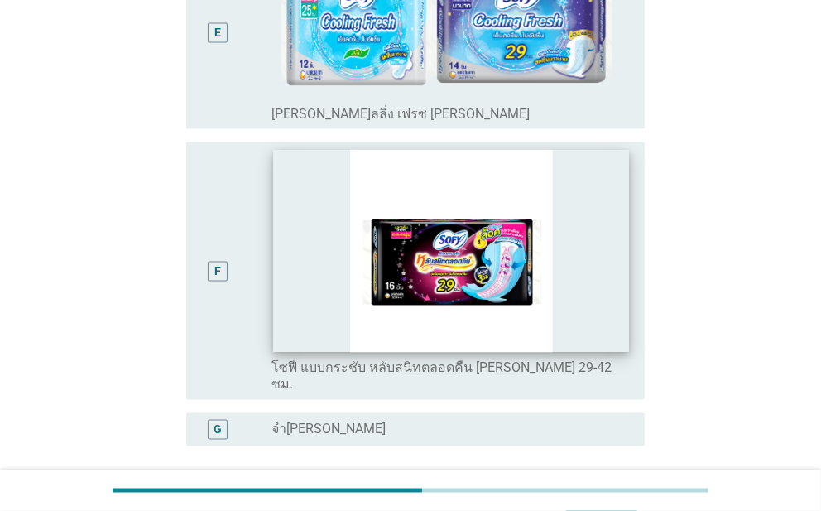
scroll to position [1322, 0]
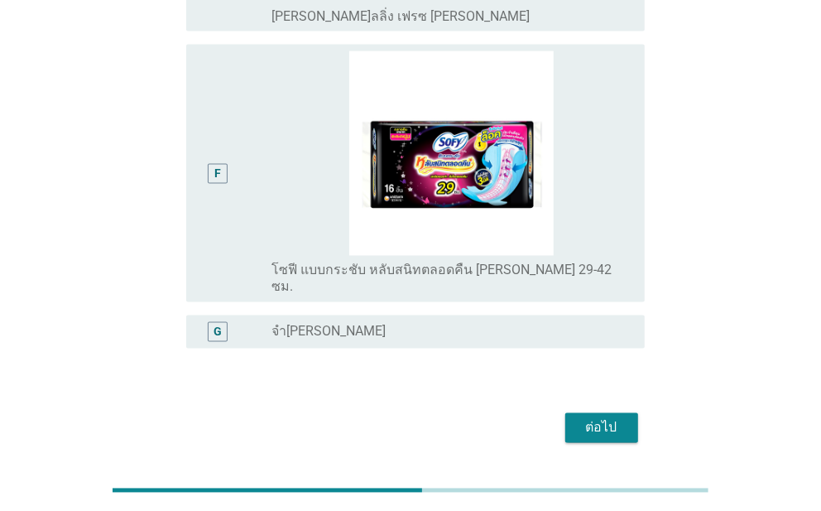
click at [622, 418] on div "ต่อไป" at bounding box center [602, 428] width 46 height 20
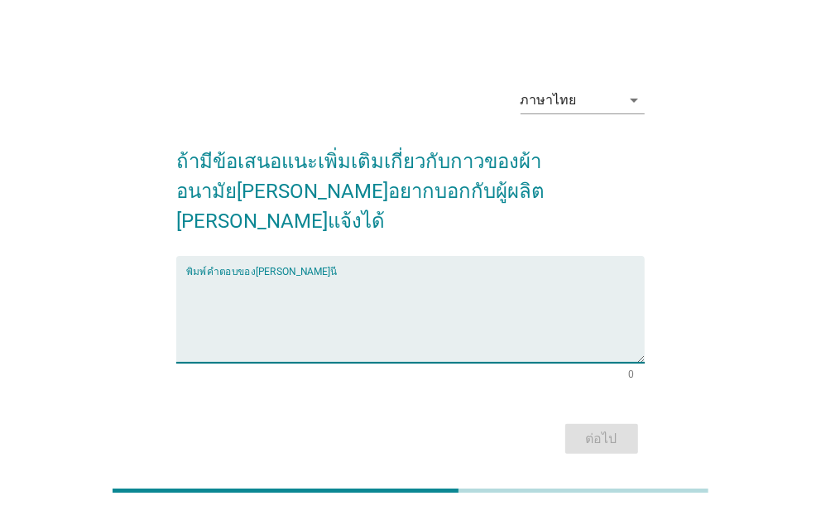
drag, startPoint x: 456, startPoint y: 280, endPoint x: 465, endPoint y: 276, distance: 10.0
click at [458, 281] on textarea "พิมพ์คำตอบของคุณ ที่นี่" at bounding box center [415, 319] width 458 height 87
type textarea "d"
type textarea "กาว[PERSON_NAME]"
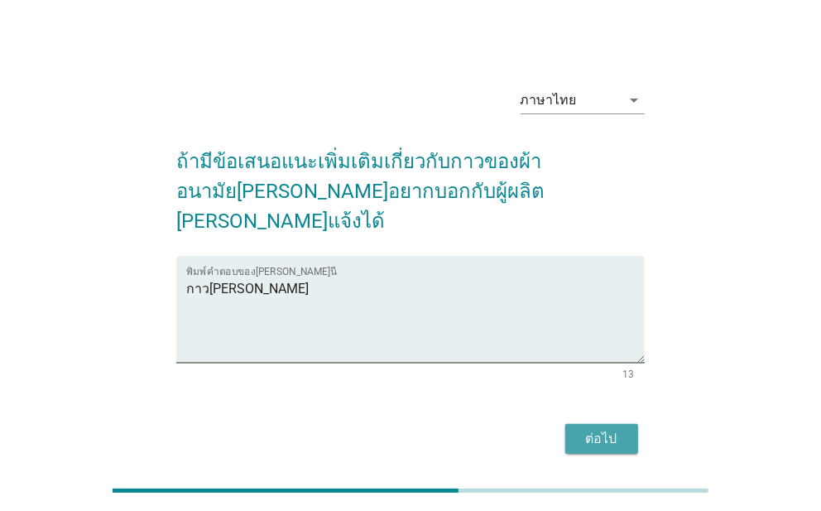
click at [583, 429] on div "ต่อไป" at bounding box center [602, 439] width 46 height 20
